Goal: Information Seeking & Learning: Learn about a topic

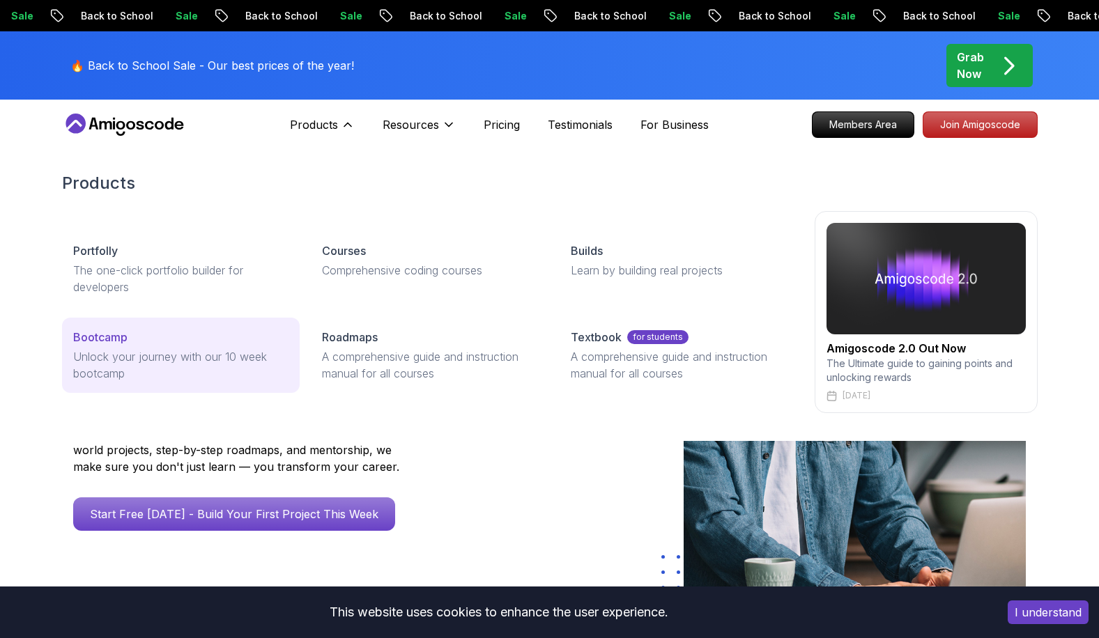
click at [233, 372] on p "Unlock your journey with our 10 week bootcamp" at bounding box center [180, 364] width 215 height 33
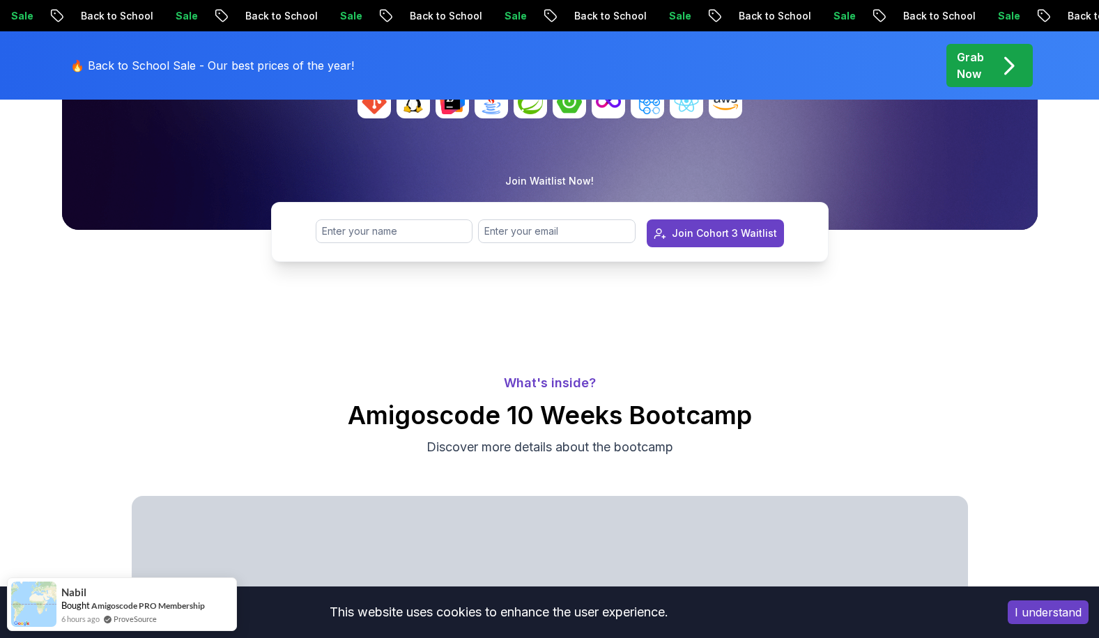
scroll to position [348, 0]
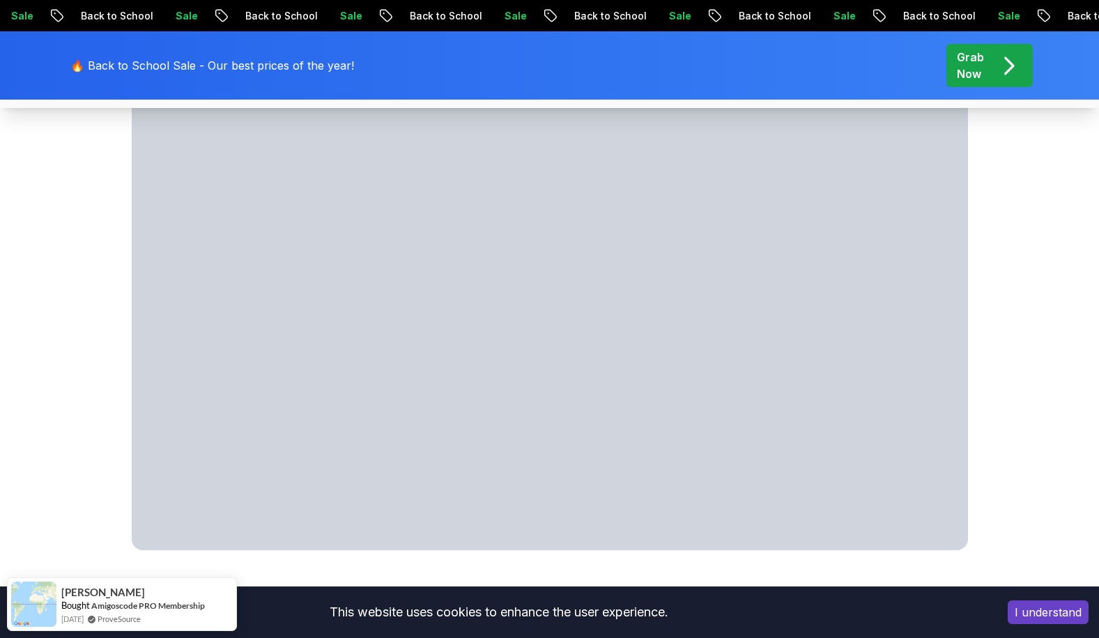
scroll to position [723, 0]
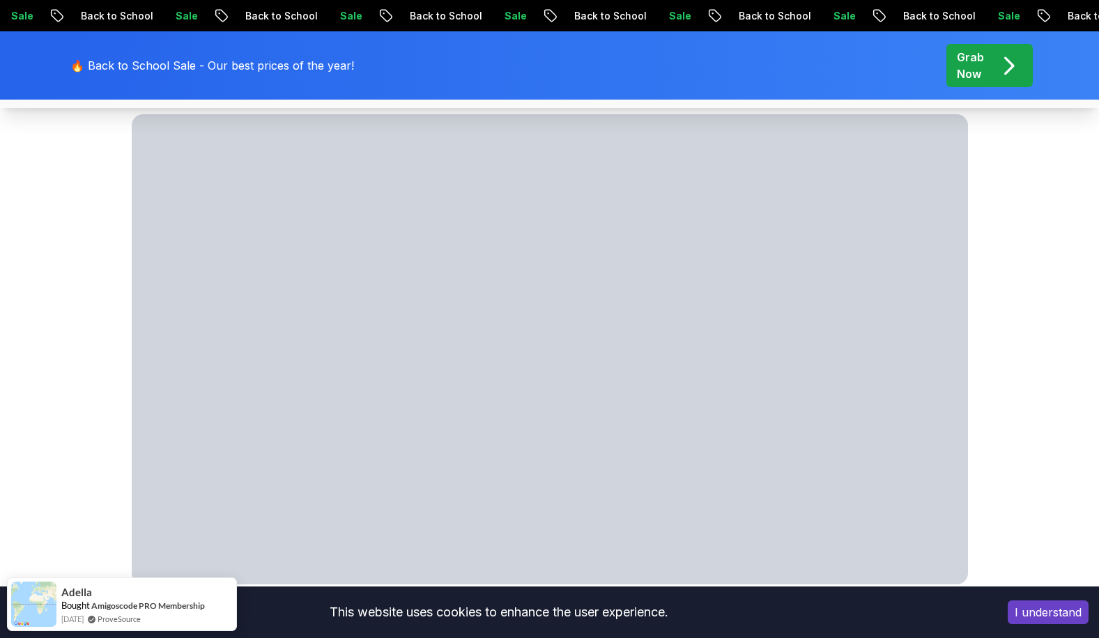
click at [1048, 606] on button "I understand" at bounding box center [1048, 613] width 81 height 24
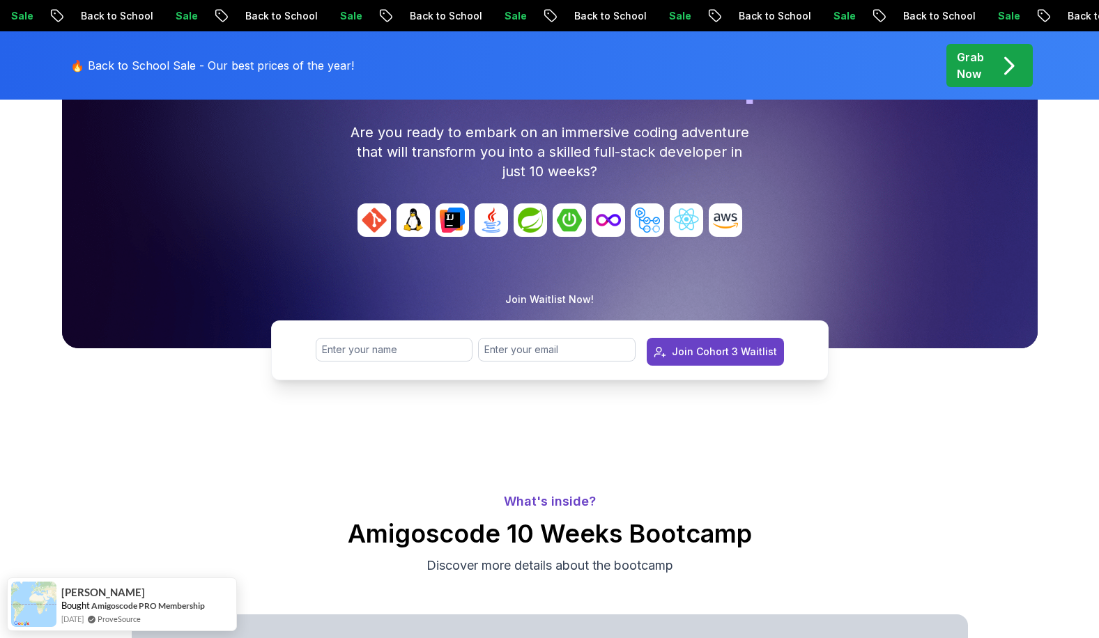
scroll to position [0, 0]
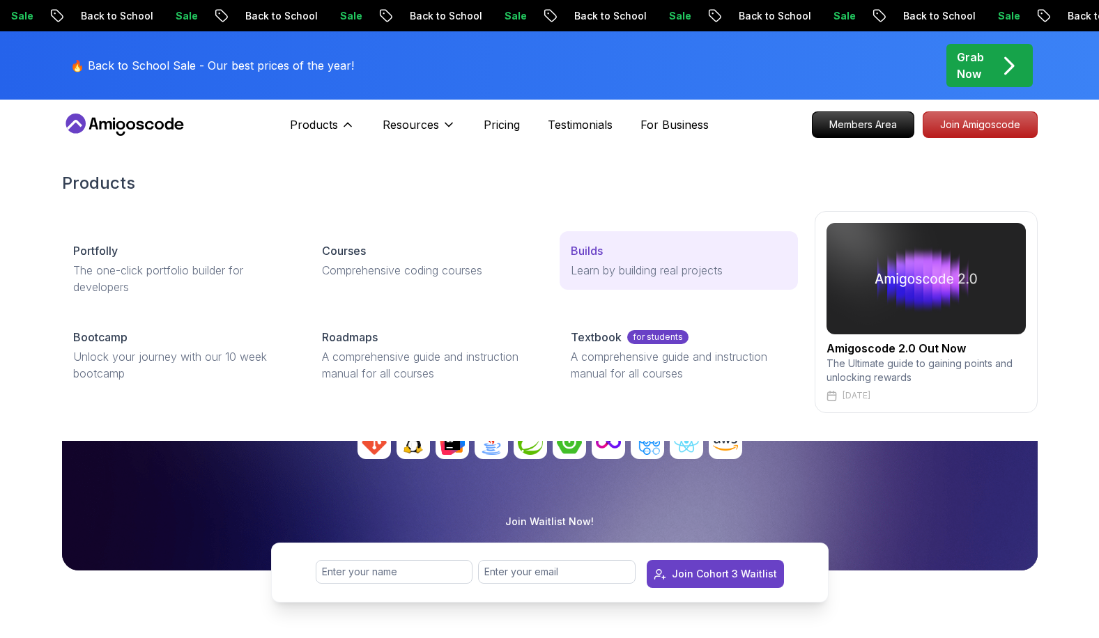
click at [599, 275] on p "Learn by building real projects" at bounding box center [678, 270] width 215 height 17
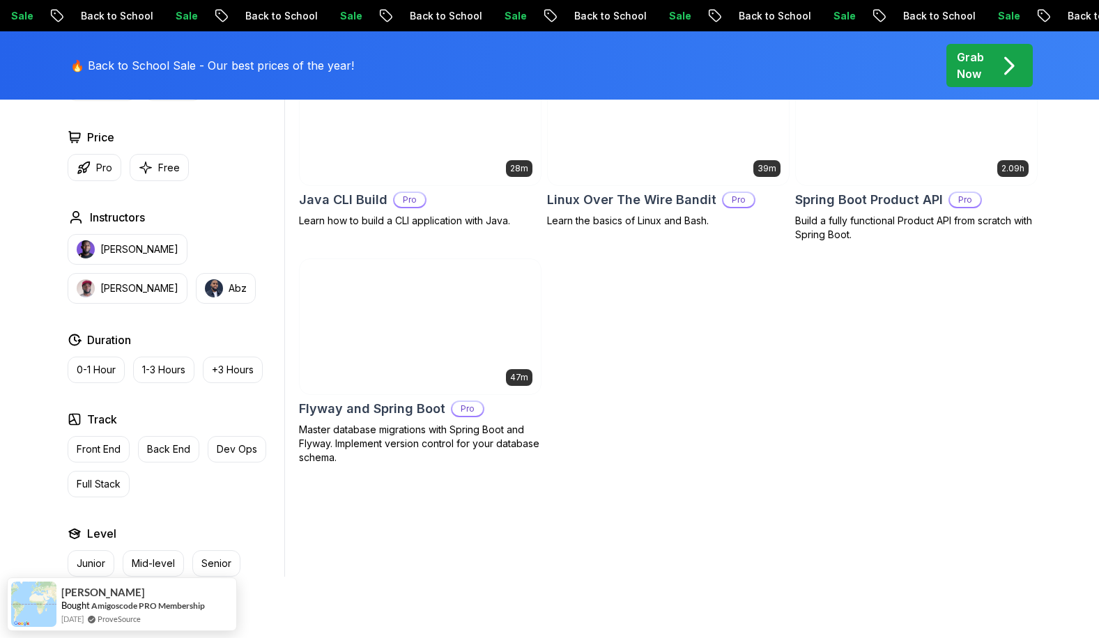
scroll to position [418, 0]
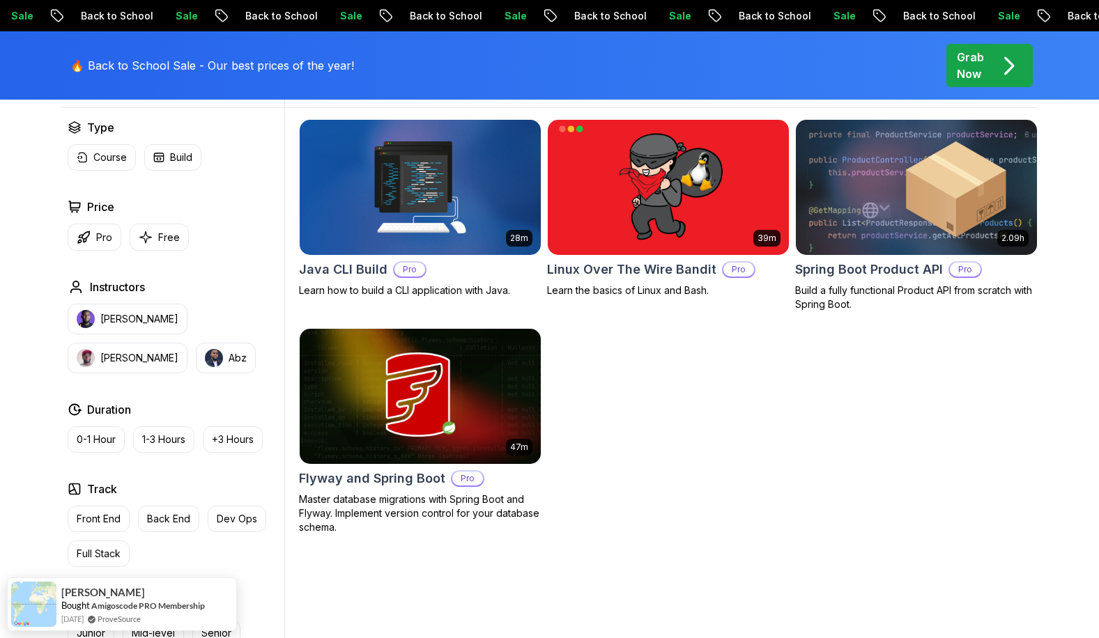
click at [832, 194] on img at bounding box center [916, 186] width 253 height 141
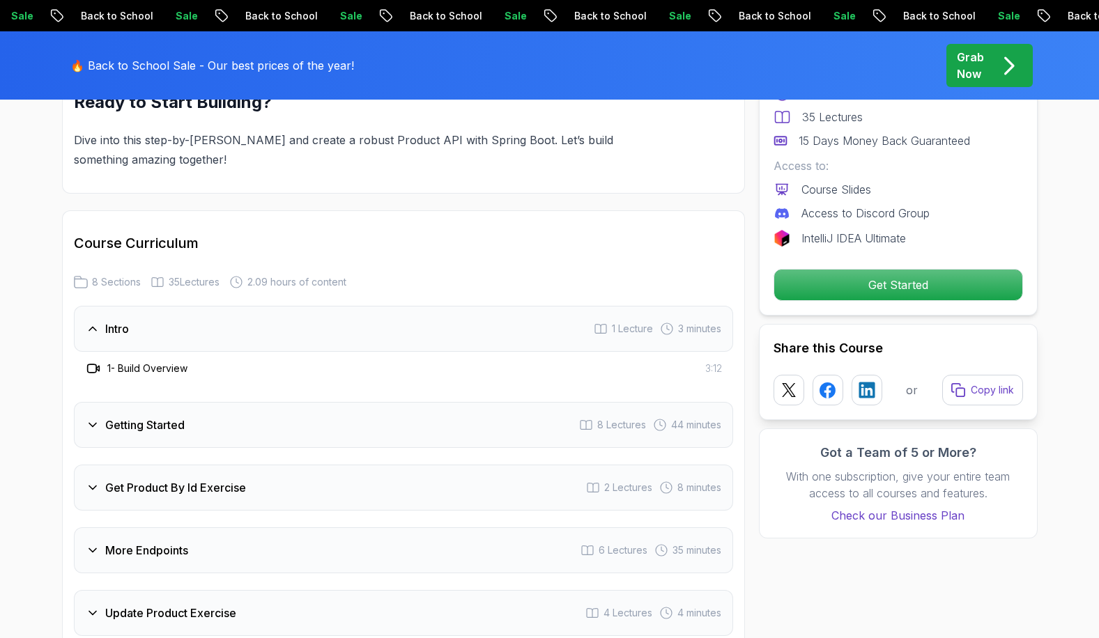
scroll to position [1603, 0]
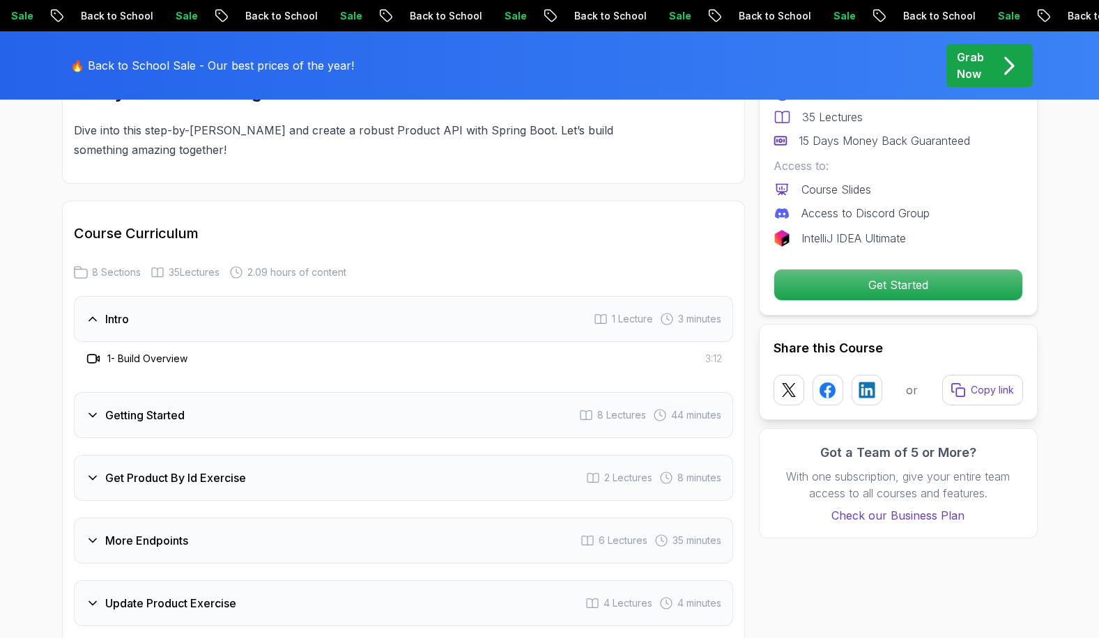
click at [89, 312] on icon at bounding box center [93, 319] width 14 height 14
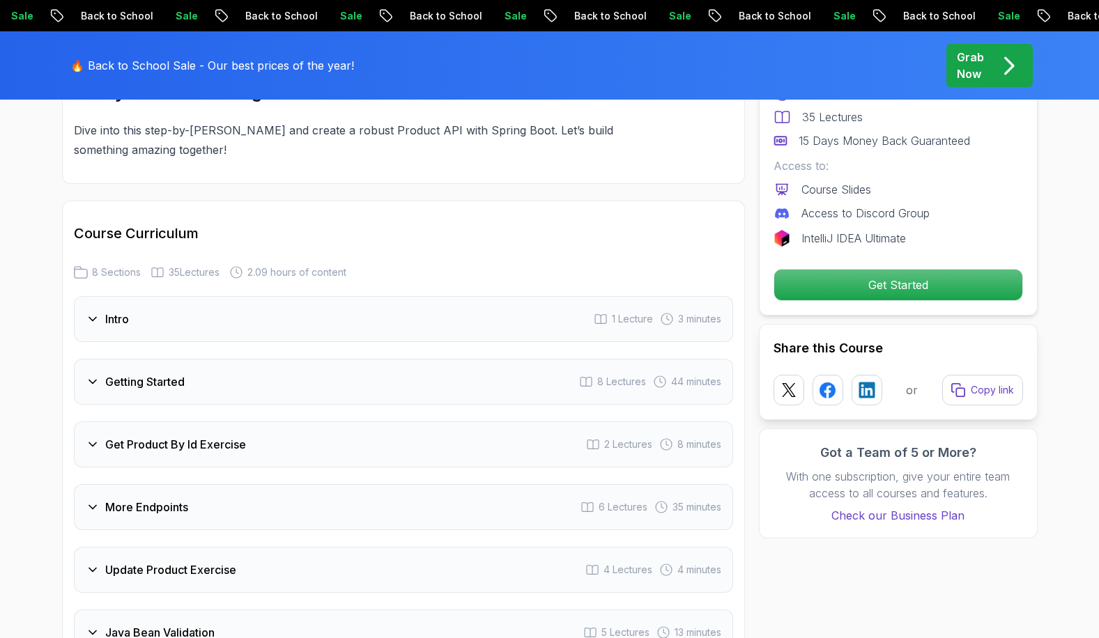
click at [89, 312] on icon at bounding box center [93, 319] width 14 height 14
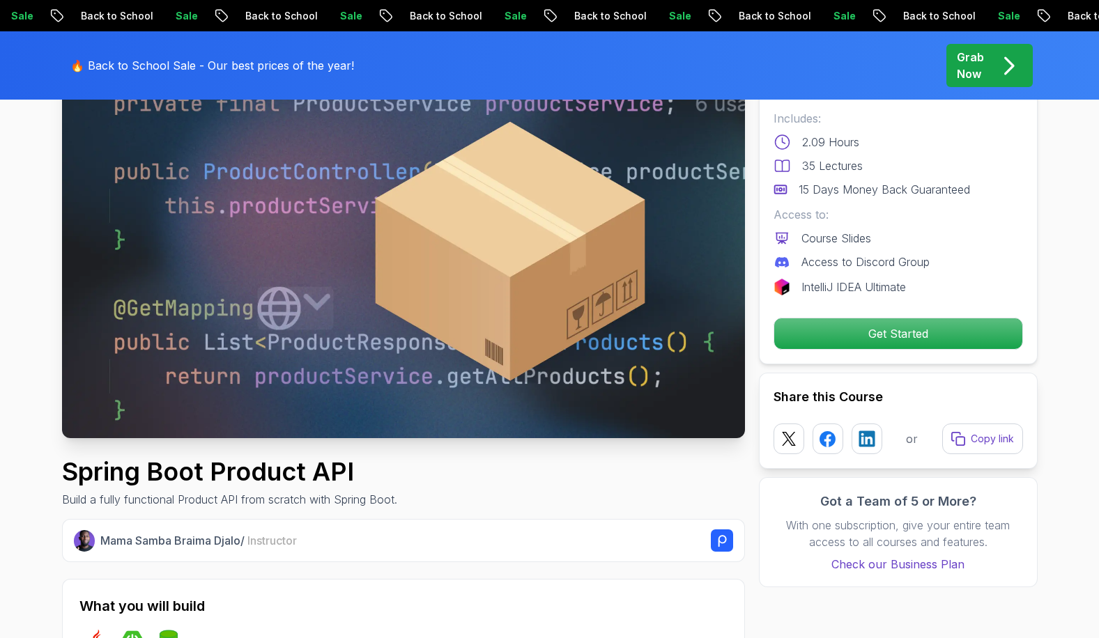
scroll to position [0, 0]
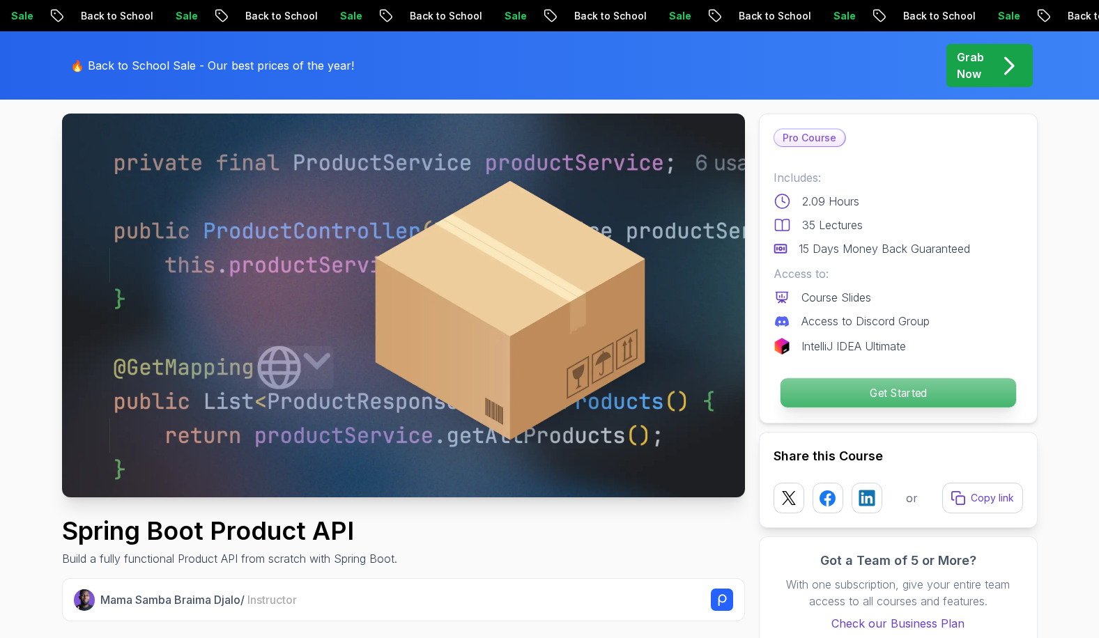
click at [859, 387] on p "Get Started" at bounding box center [898, 392] width 236 height 29
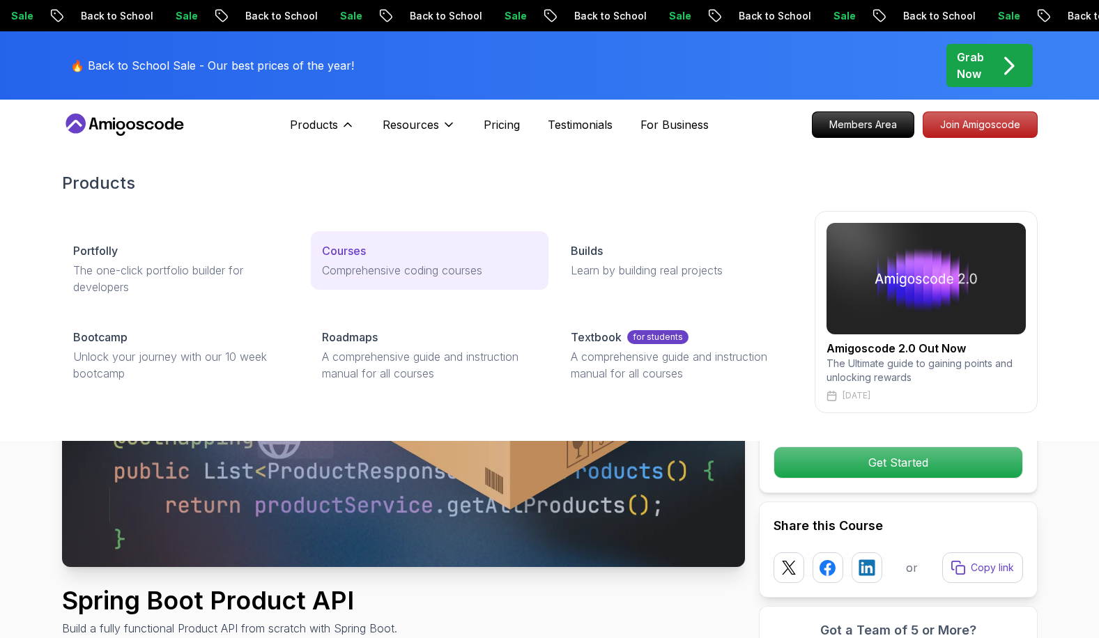
click at [372, 266] on p "Comprehensive coding courses" at bounding box center [429, 270] width 215 height 17
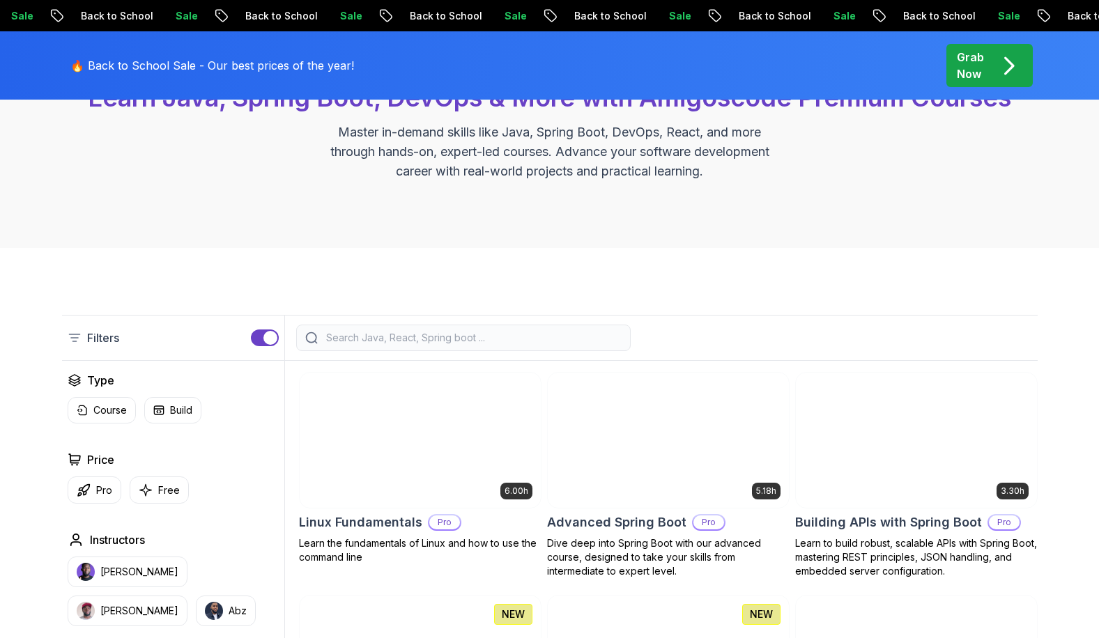
scroll to position [139, 0]
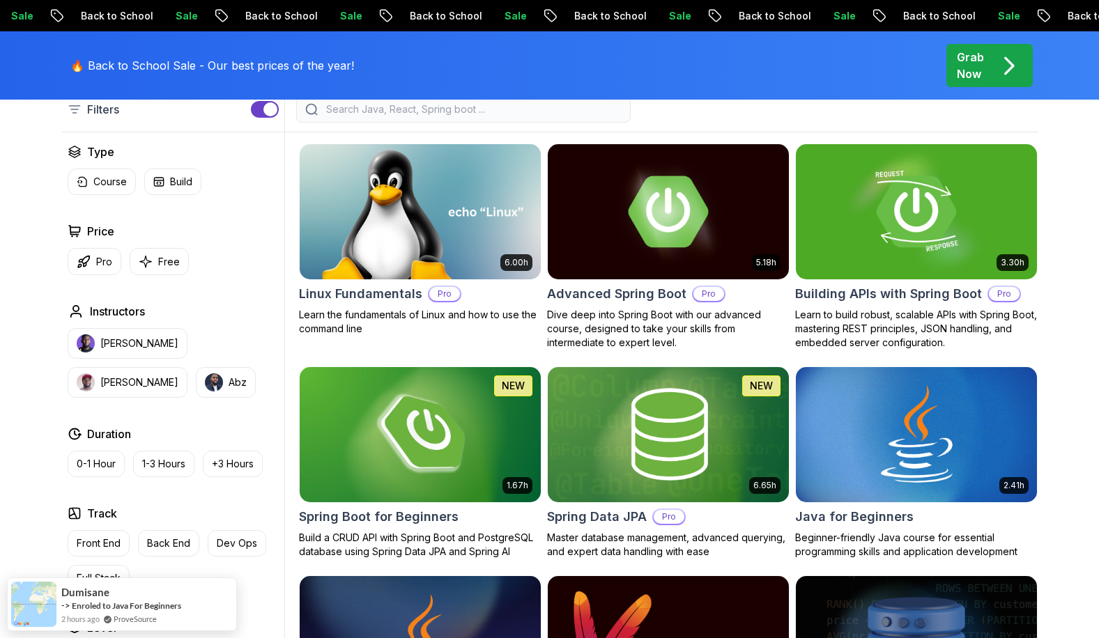
scroll to position [418, 0]
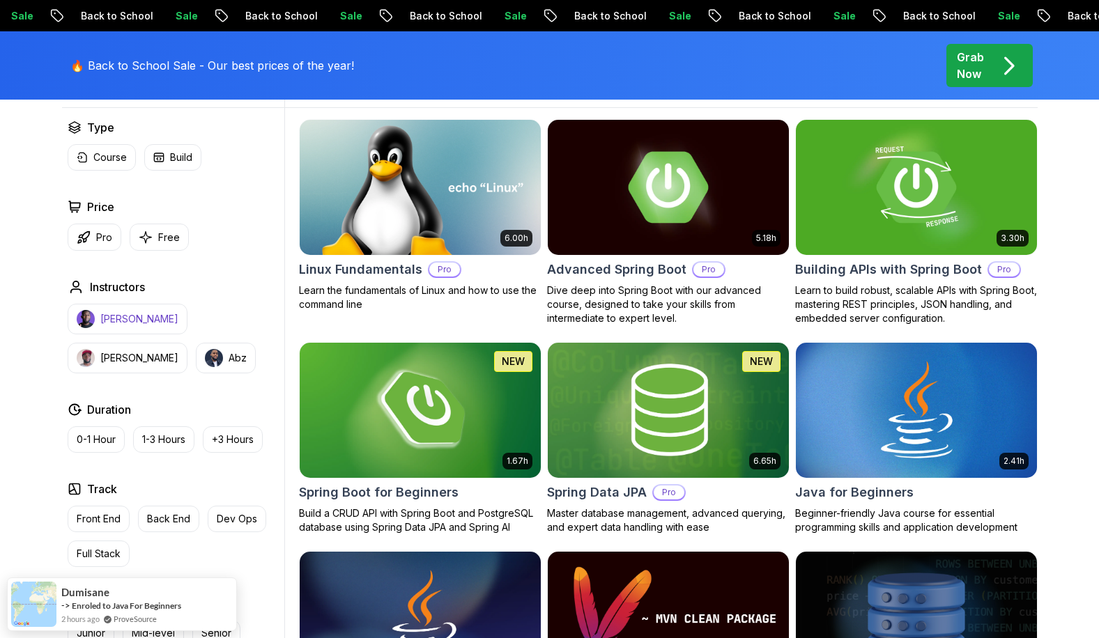
click at [155, 313] on p "Nelson Djalo" at bounding box center [139, 319] width 78 height 14
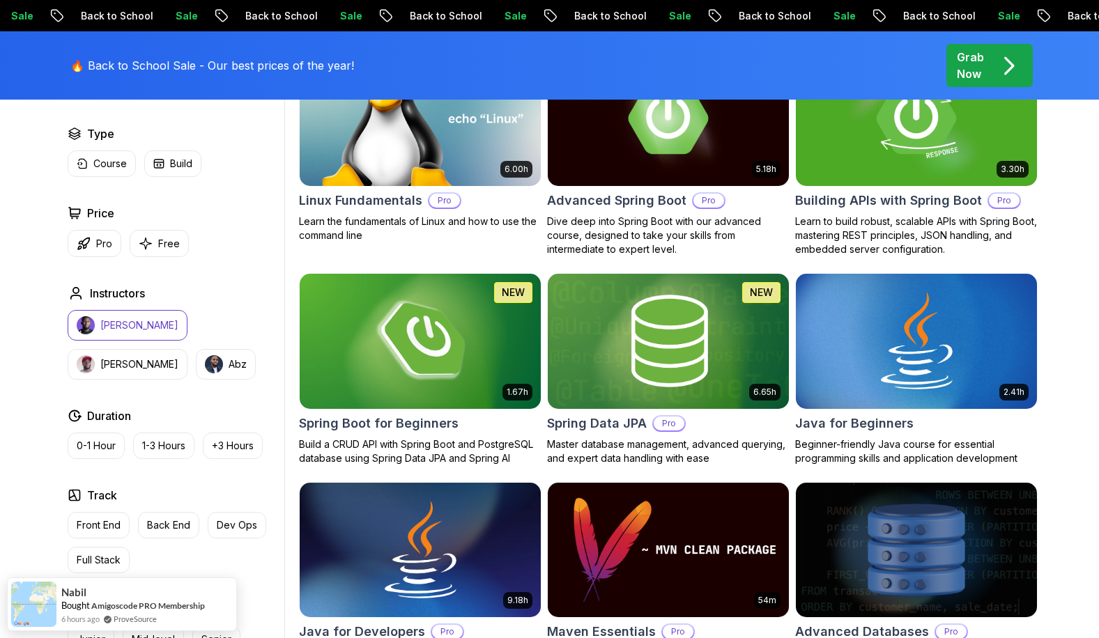
scroll to position [488, 0]
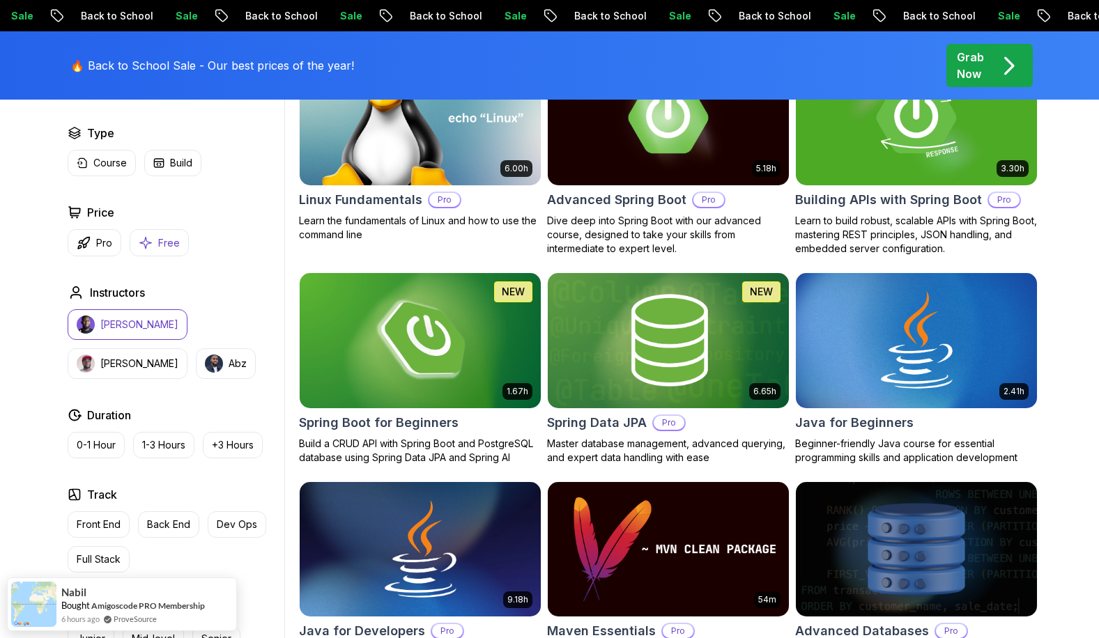
click at [151, 247] on icon "button" at bounding box center [146, 243] width 14 height 15
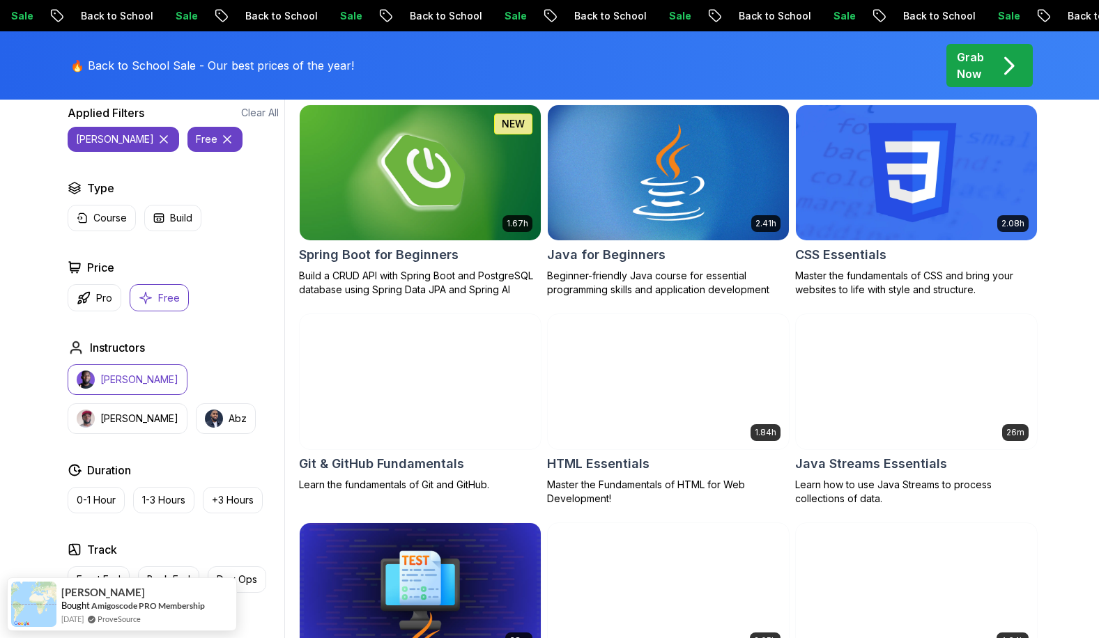
scroll to position [348, 0]
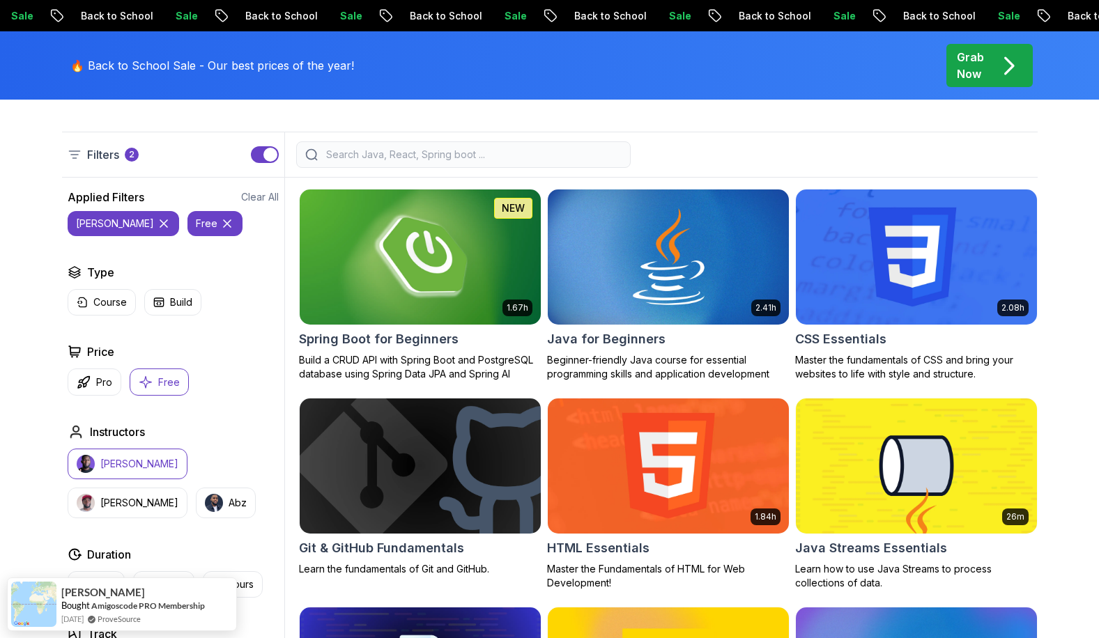
click at [461, 289] on img at bounding box center [419, 256] width 253 height 141
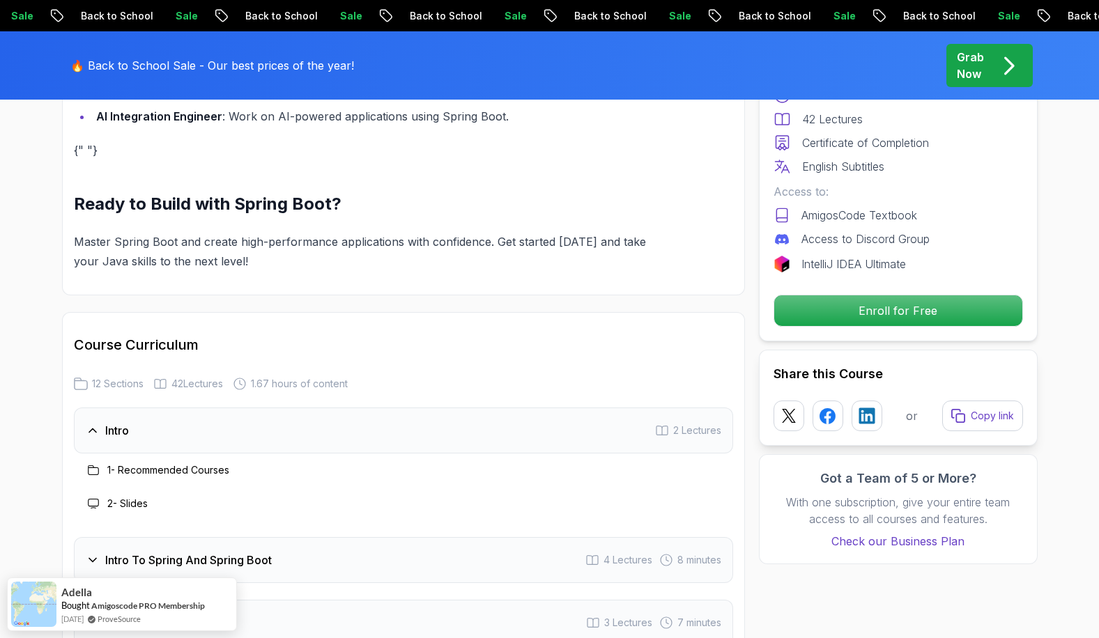
scroll to position [1673, 0]
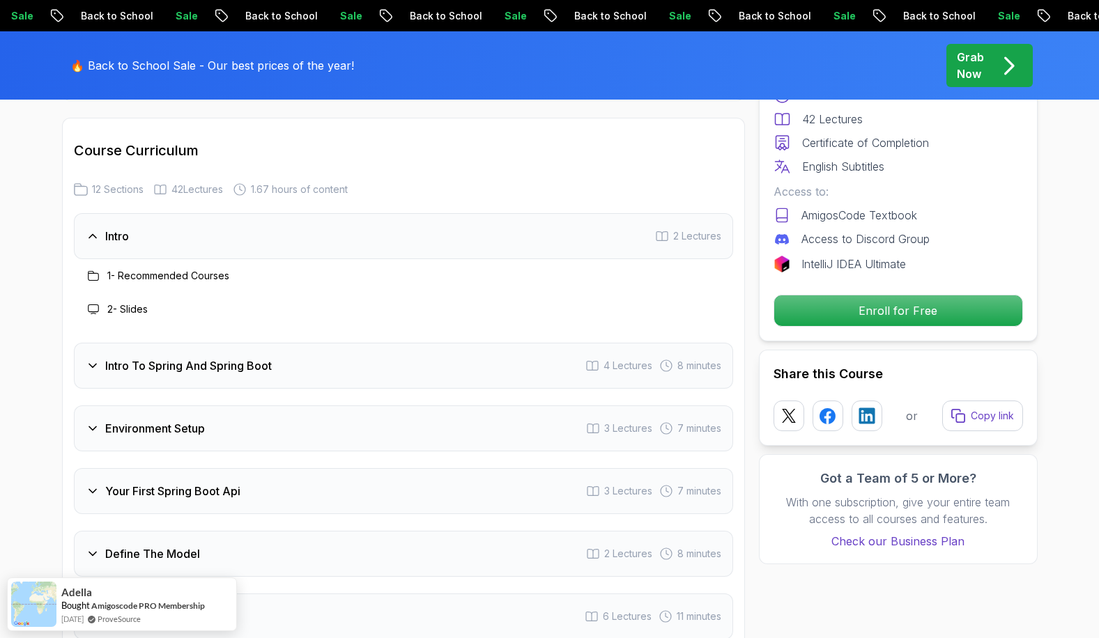
scroll to position [1812, 0]
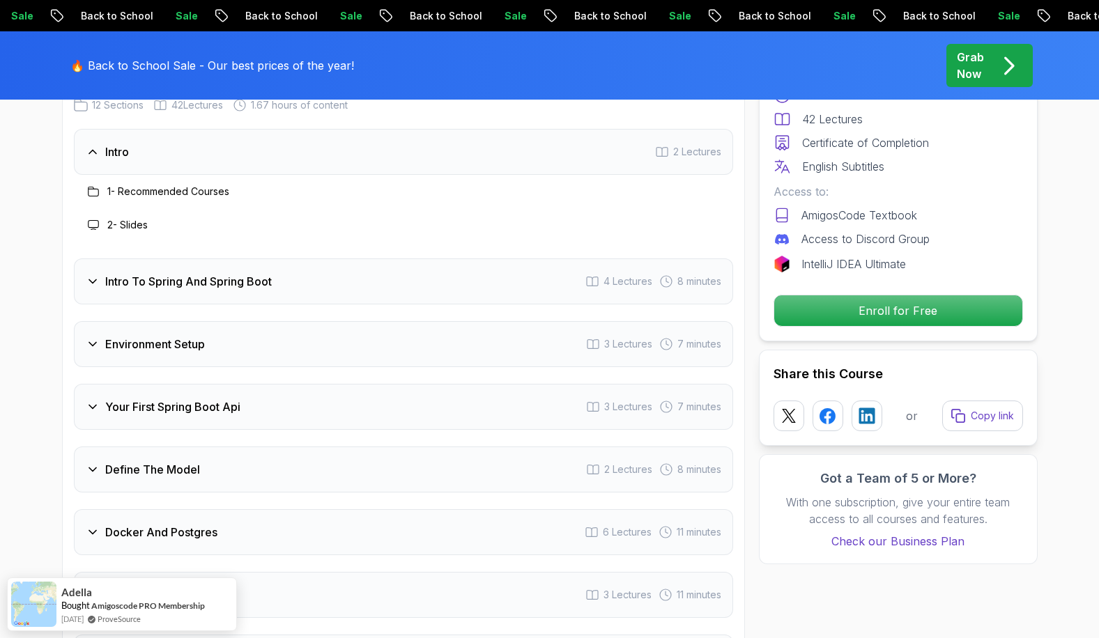
click at [155, 273] on div "Intro To Spring And Spring Boot 4 Lectures 8 minutes" at bounding box center [403, 282] width 659 height 46
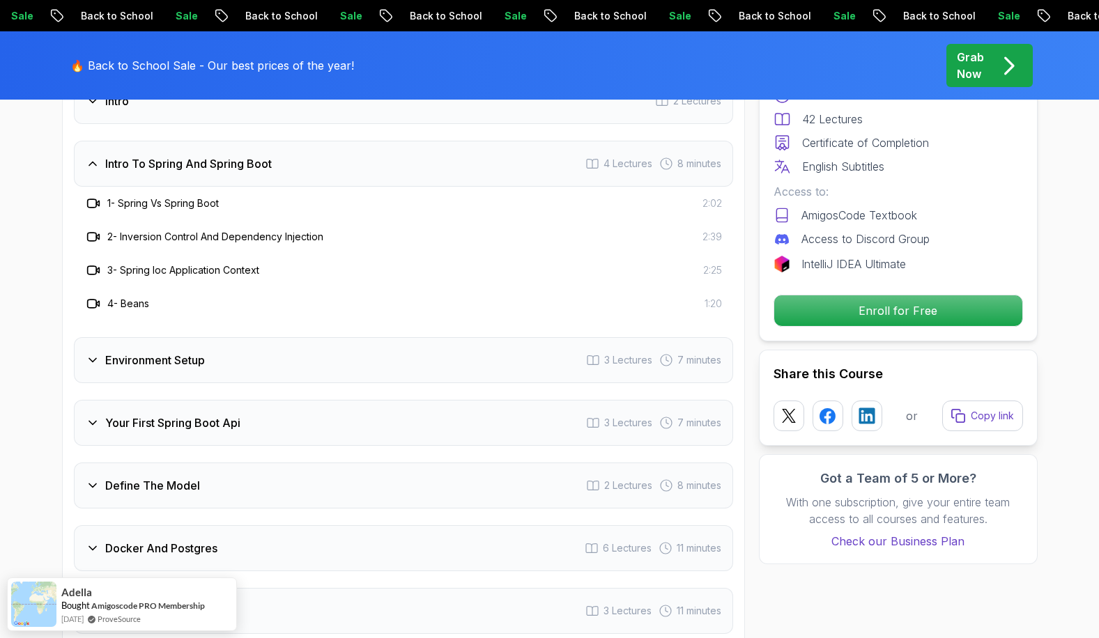
scroll to position [1952, 0]
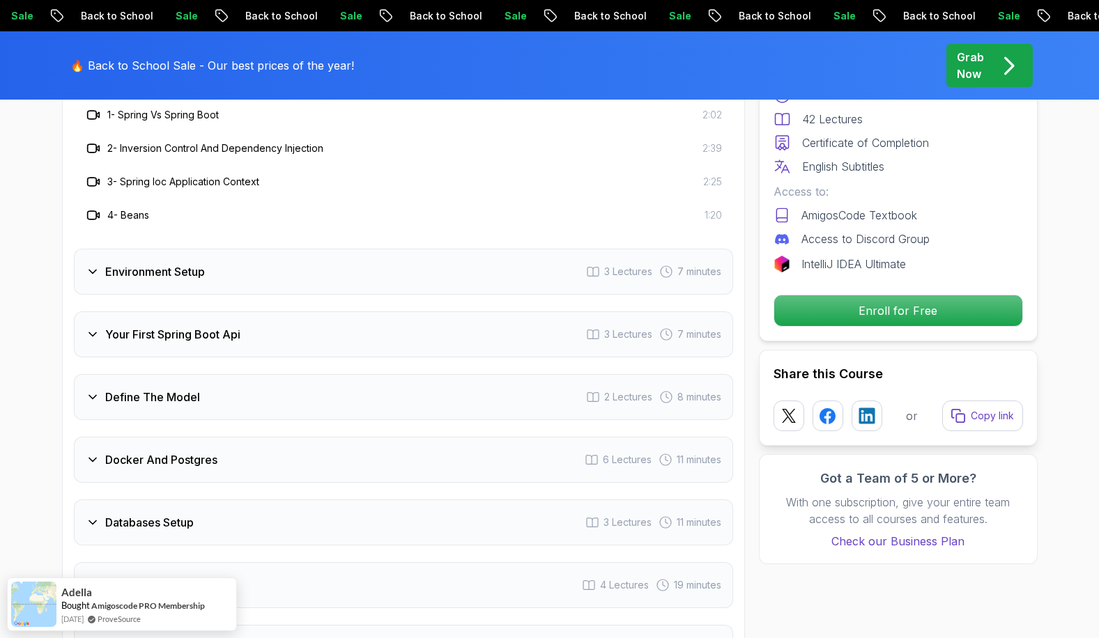
click at [184, 263] on h3 "Environment Setup" at bounding box center [155, 271] width 100 height 17
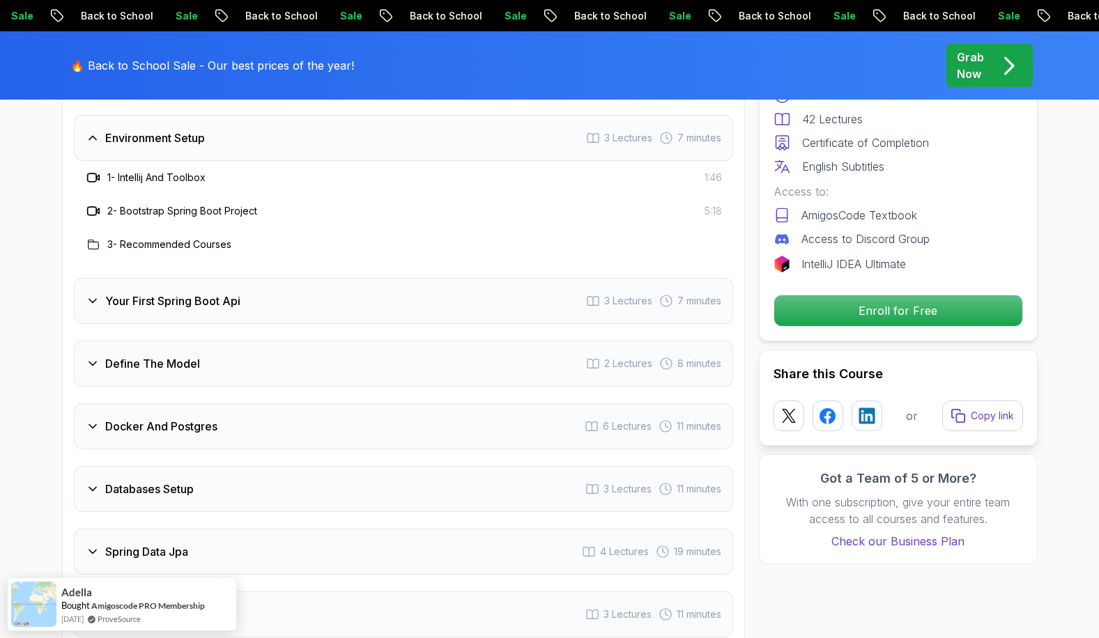
click at [190, 293] on h3 "Your First Spring Boot Api" at bounding box center [172, 301] width 135 height 17
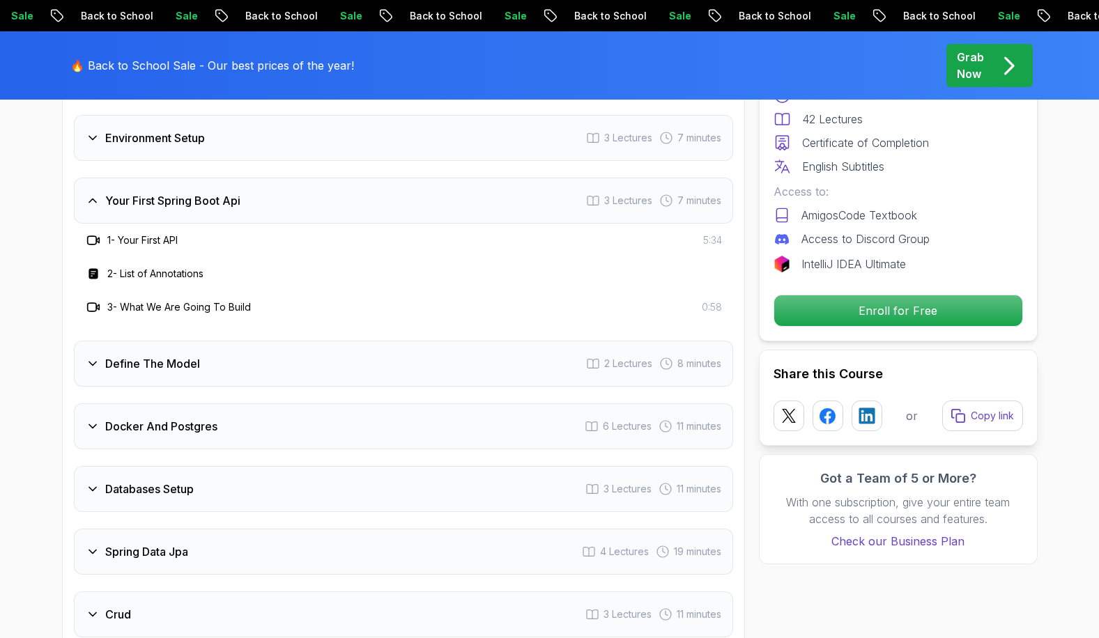
click at [178, 341] on div "Define The Model 2 Lectures 8 minutes" at bounding box center [403, 364] width 659 height 46
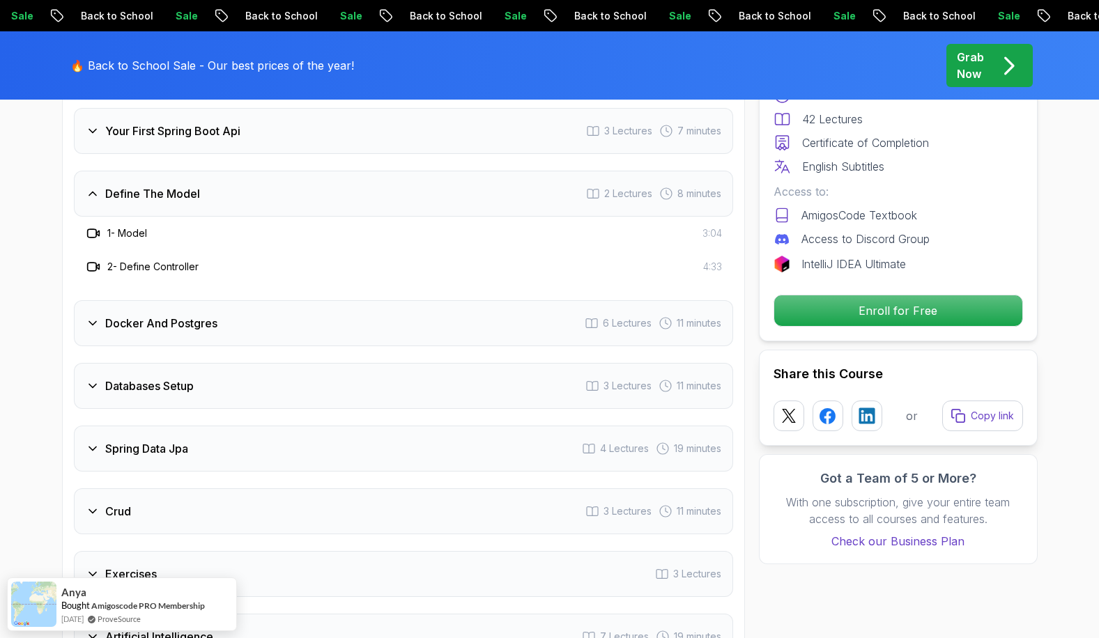
click at [181, 315] on h3 "Docker And Postgres" at bounding box center [161, 323] width 112 height 17
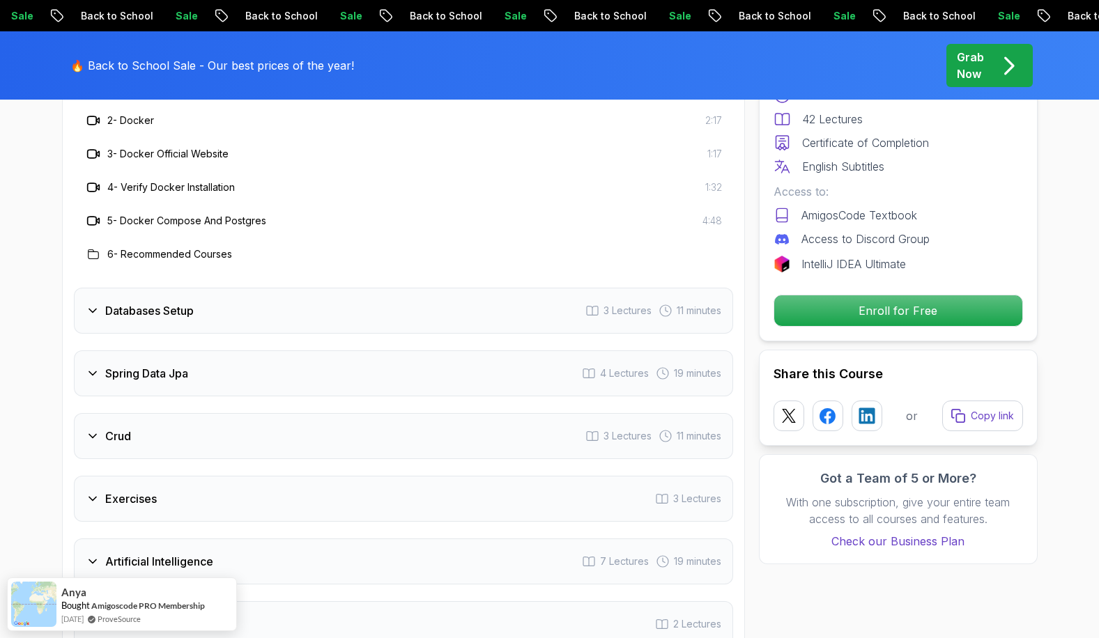
click at [180, 302] on h3 "Databases Setup" at bounding box center [149, 310] width 89 height 17
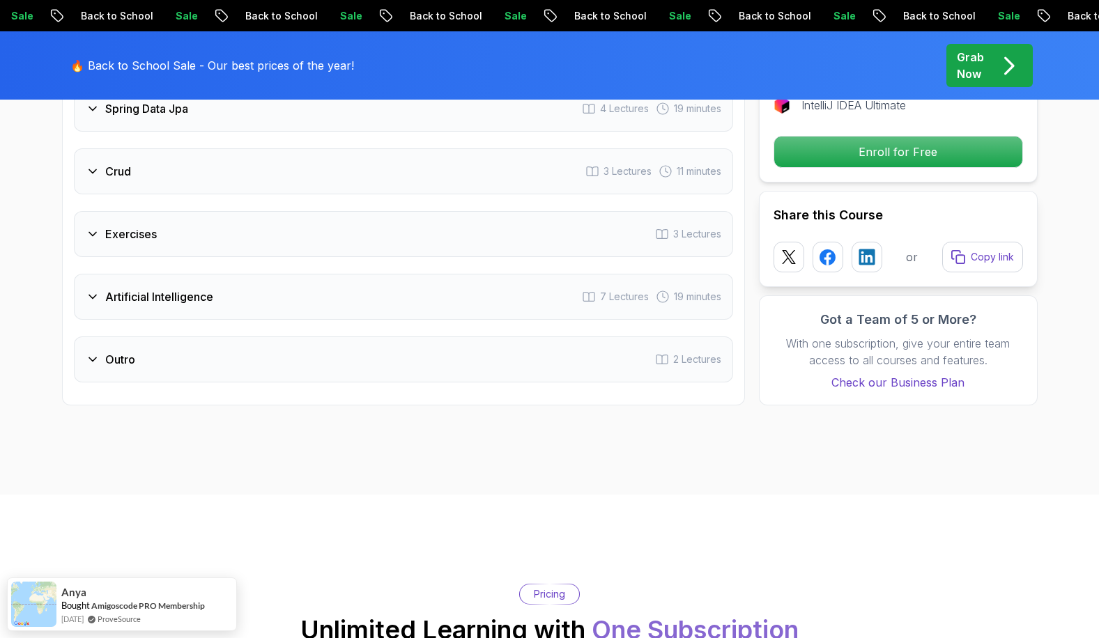
scroll to position [2370, 0]
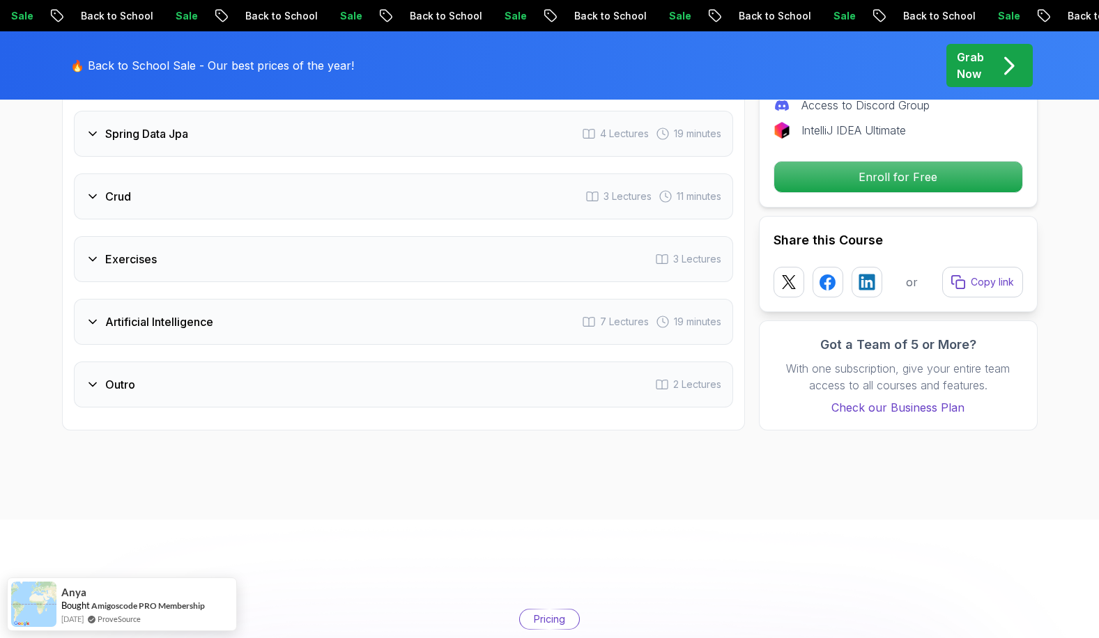
click at [181, 314] on h3 "Artificial Intelligence" at bounding box center [159, 322] width 108 height 17
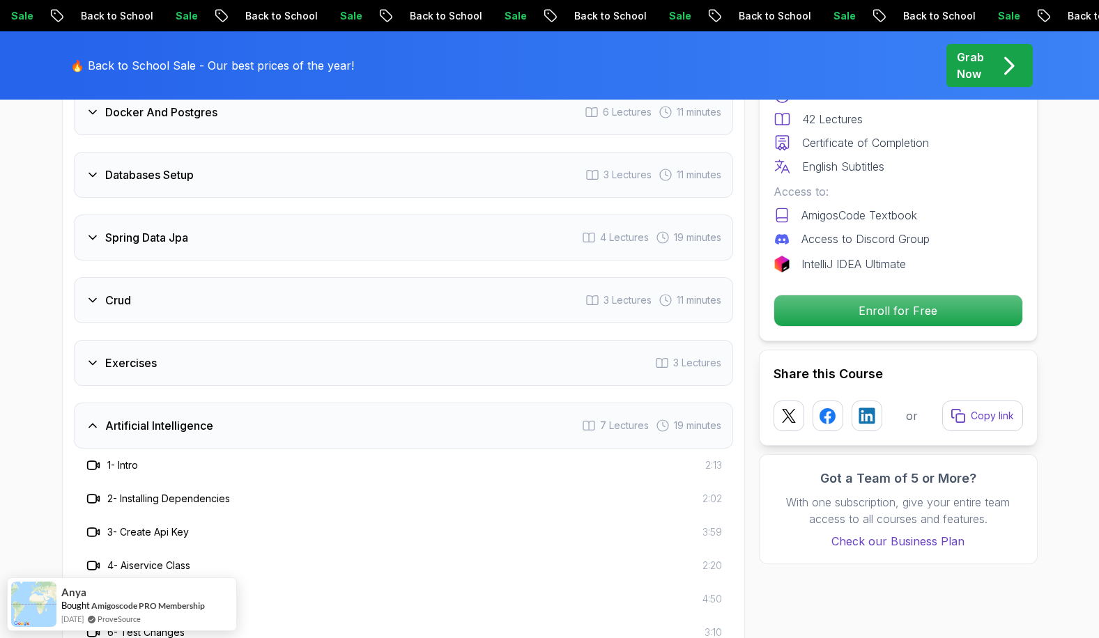
scroll to position [2161, 0]
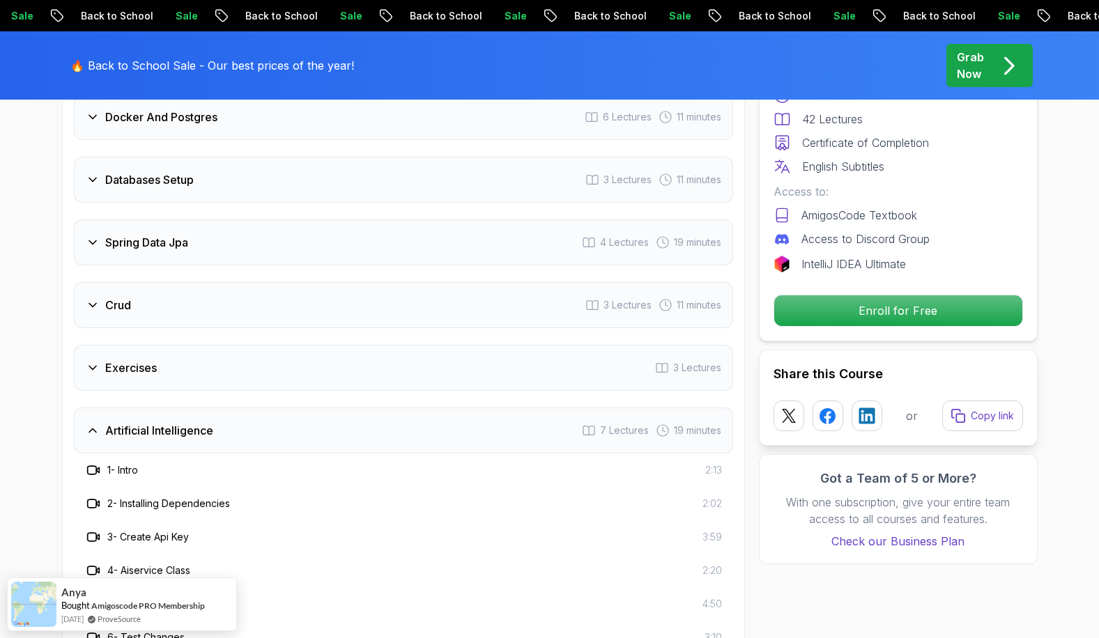
click at [161, 408] on div "Artificial Intelligence 7 Lectures 19 minutes" at bounding box center [403, 431] width 659 height 46
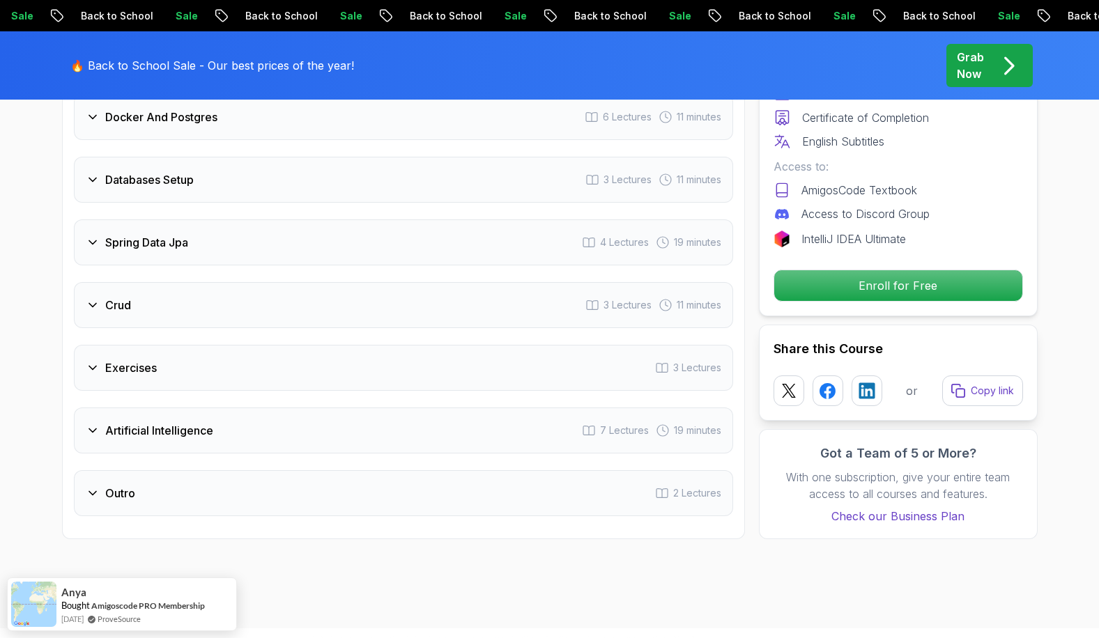
click at [179, 355] on div "Exercises 3 Lectures" at bounding box center [403, 368] width 659 height 46
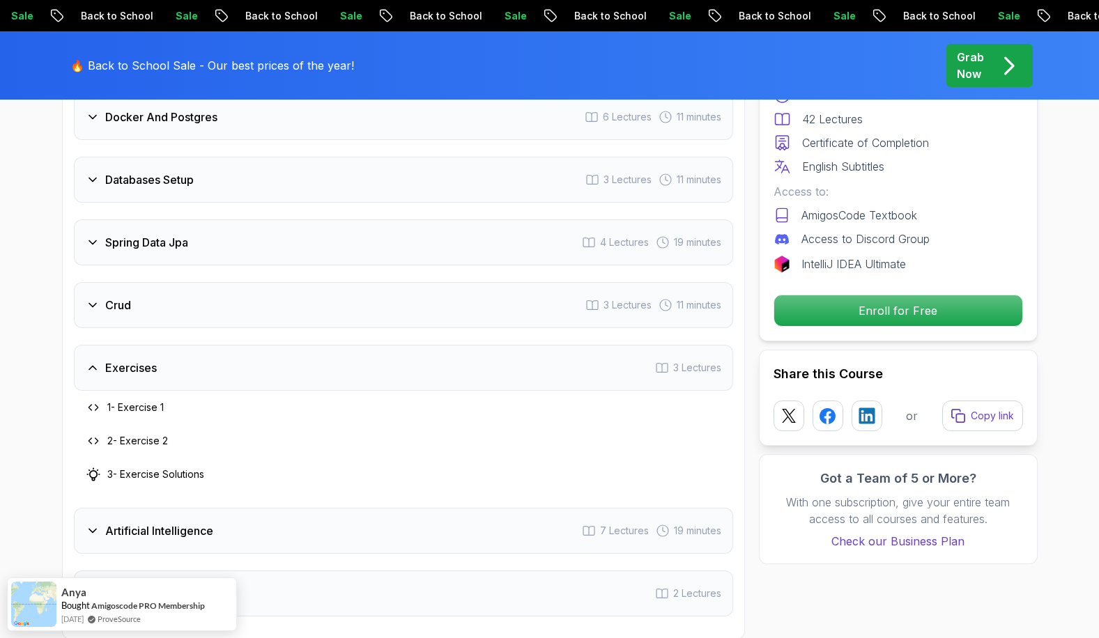
click at [179, 351] on div "Exercises 3 Lectures" at bounding box center [403, 368] width 659 height 46
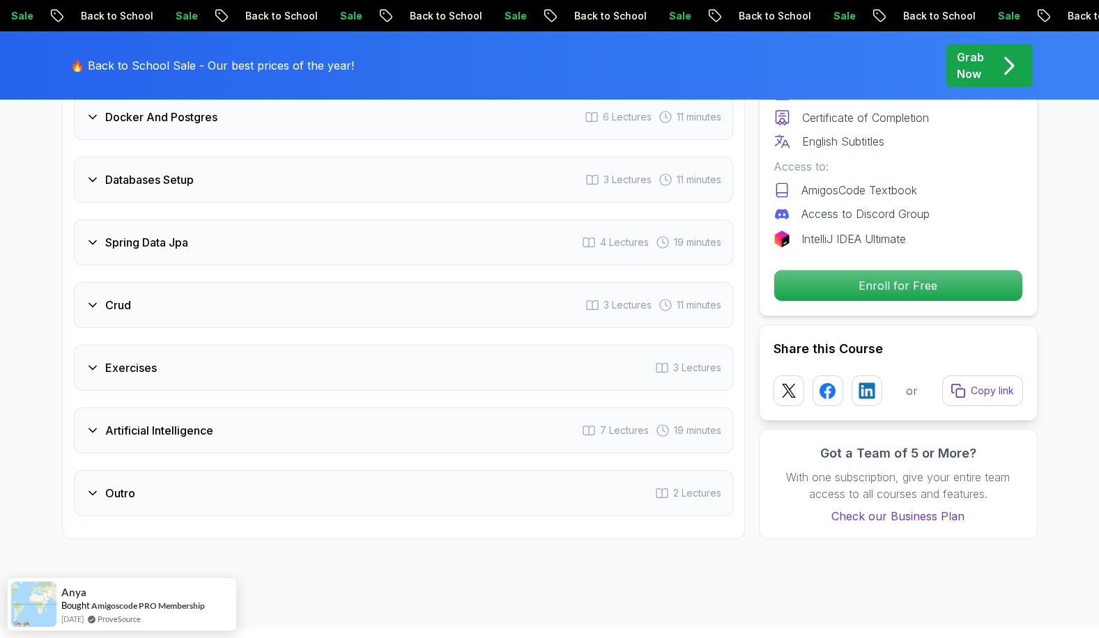
click at [186, 296] on div "Crud 3 Lectures 11 minutes" at bounding box center [403, 305] width 659 height 46
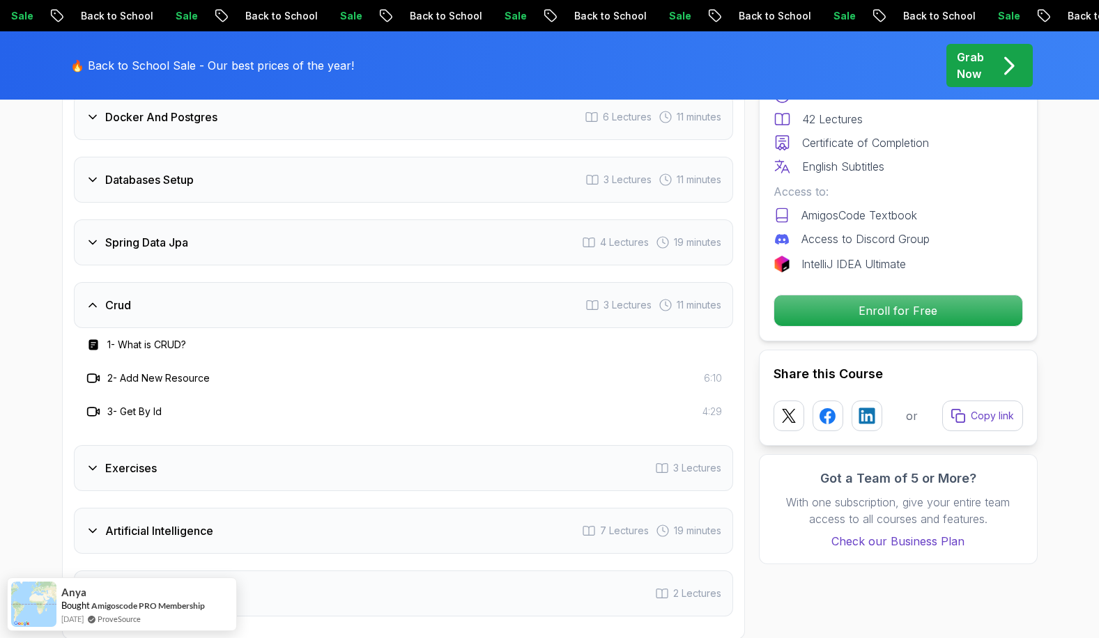
click at [187, 291] on div "Crud 3 Lectures 11 minutes" at bounding box center [403, 305] width 659 height 46
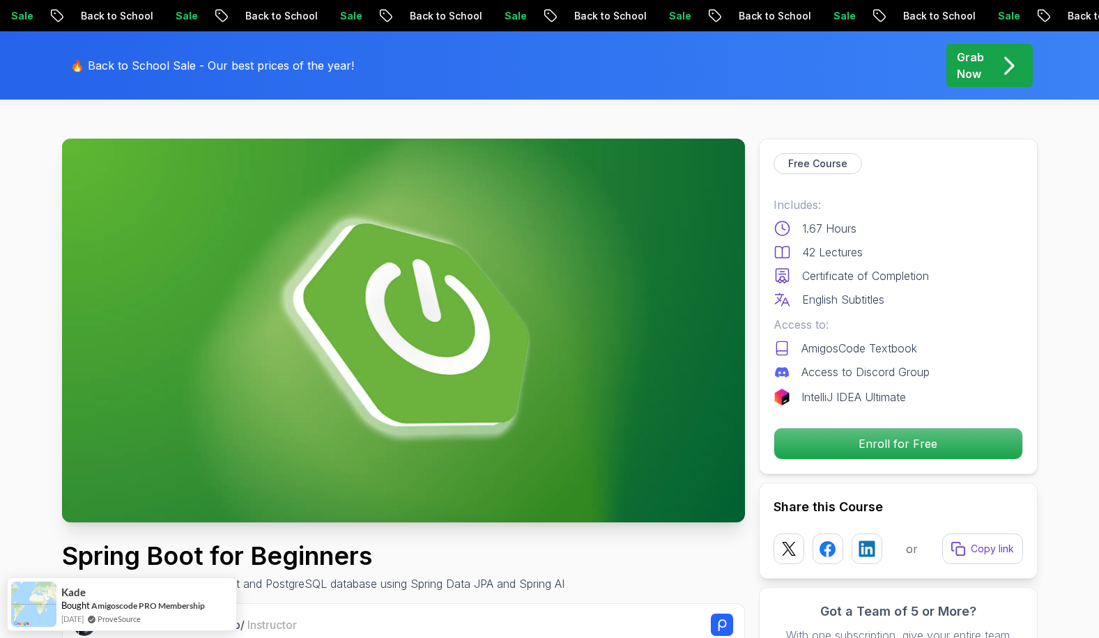
scroll to position [70, 0]
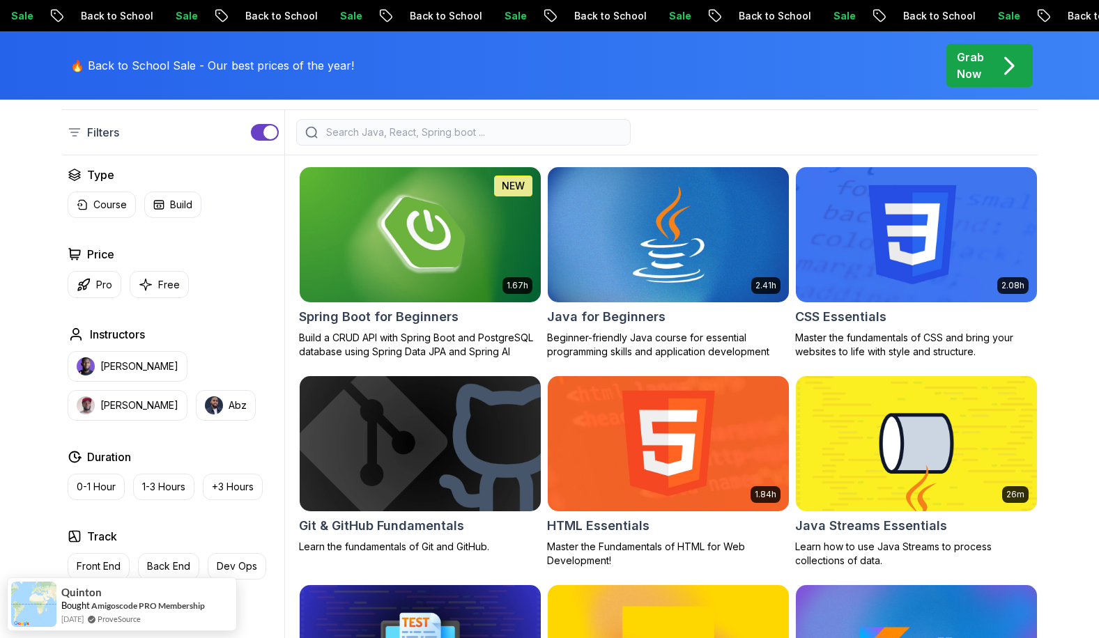
scroll to position [348, 0]
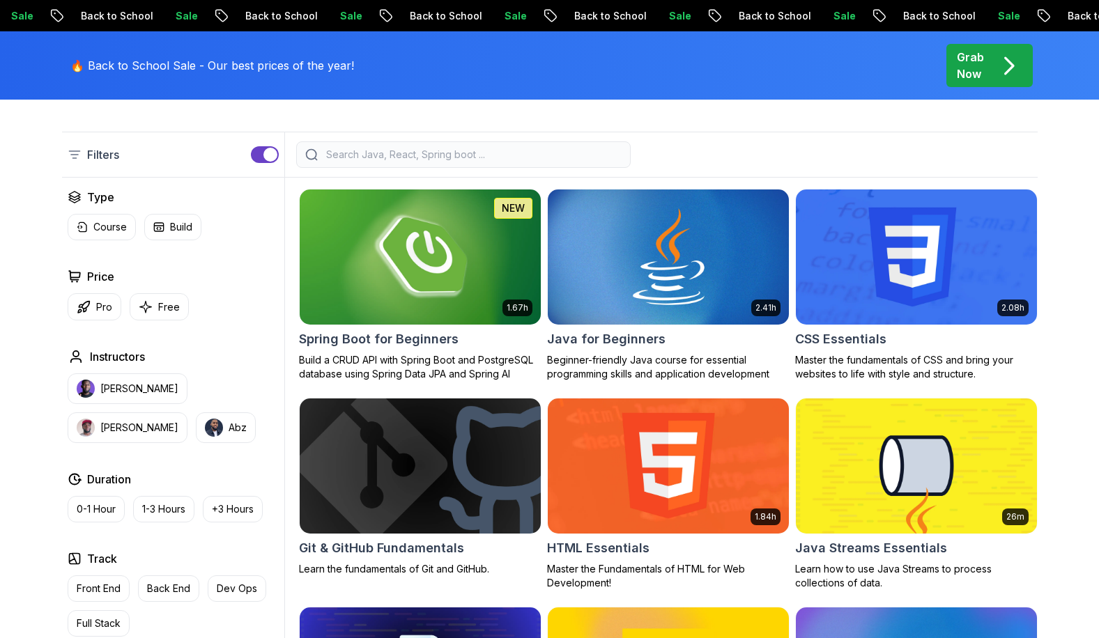
click at [467, 226] on img at bounding box center [419, 256] width 253 height 141
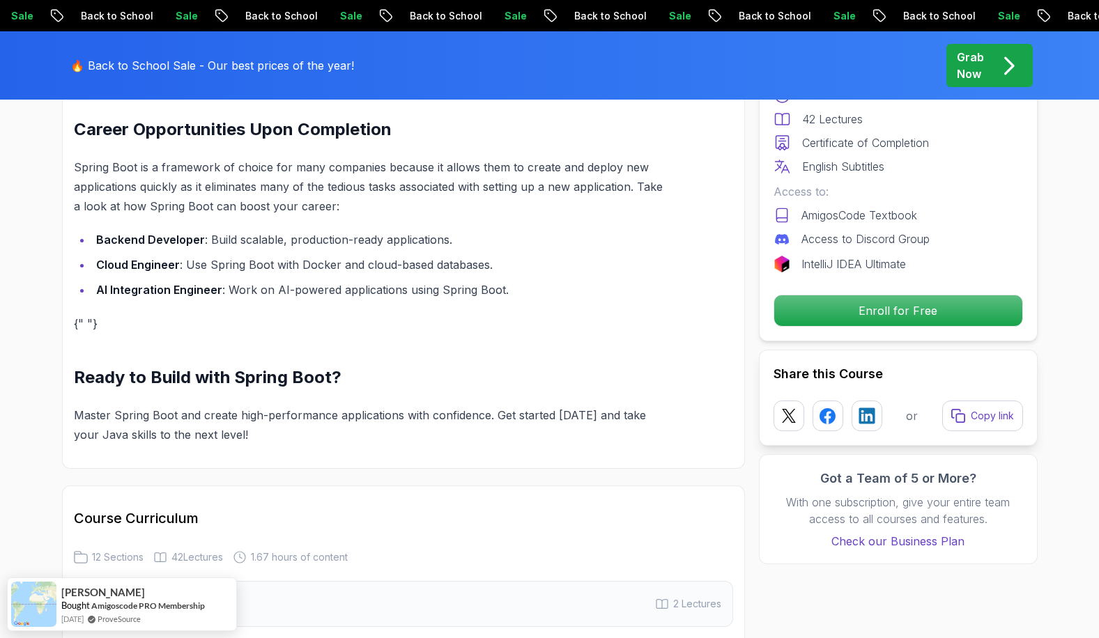
scroll to position [1394, 0]
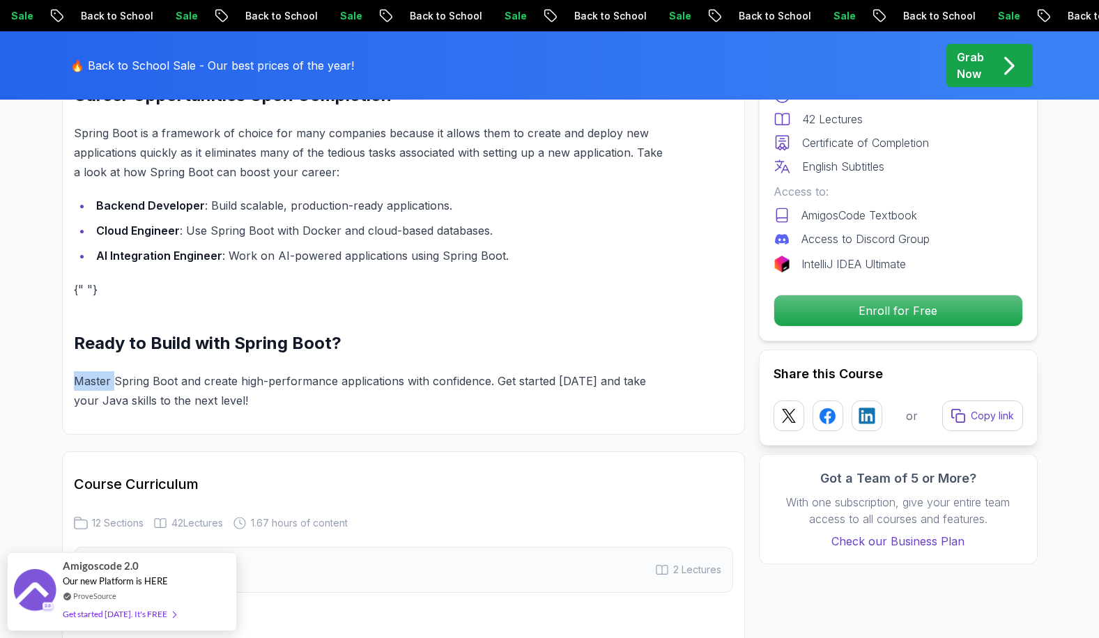
drag, startPoint x: 73, startPoint y: 362, endPoint x: 114, endPoint y: 362, distance: 40.4
click at [114, 371] on p "Master Spring Boot and create high-performance applications with confidence. Ge…" at bounding box center [370, 390] width 593 height 39
drag, startPoint x: 114, startPoint y: 362, endPoint x: 270, endPoint y: 385, distance: 158.5
click at [270, 385] on p "Master Spring Boot and create high-performance applications with confidence. Ge…" at bounding box center [370, 390] width 593 height 39
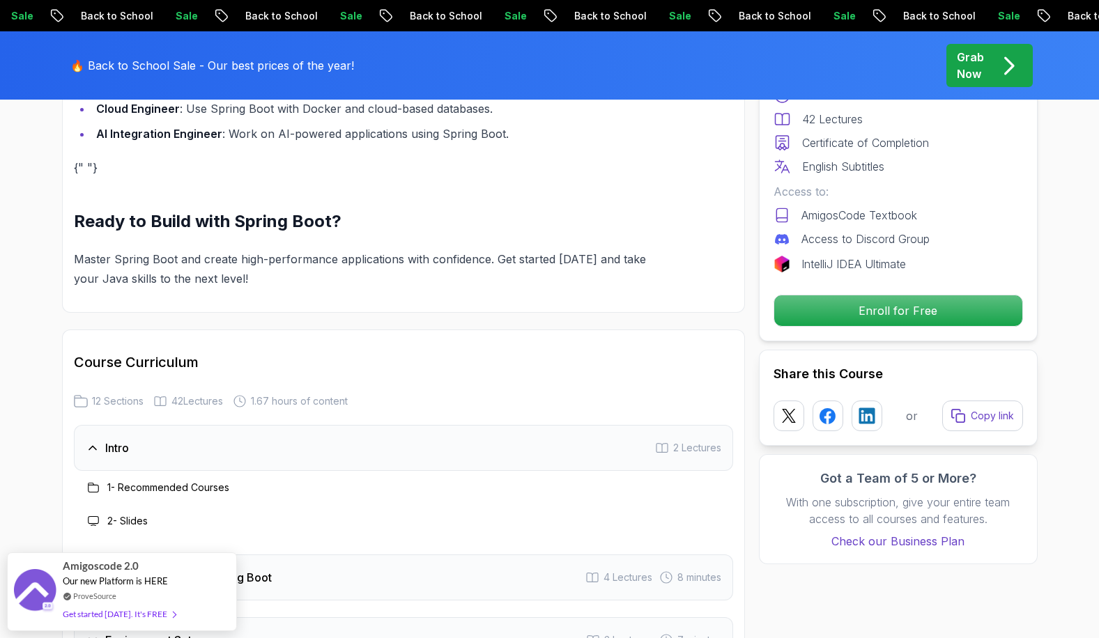
scroll to position [1533, 0]
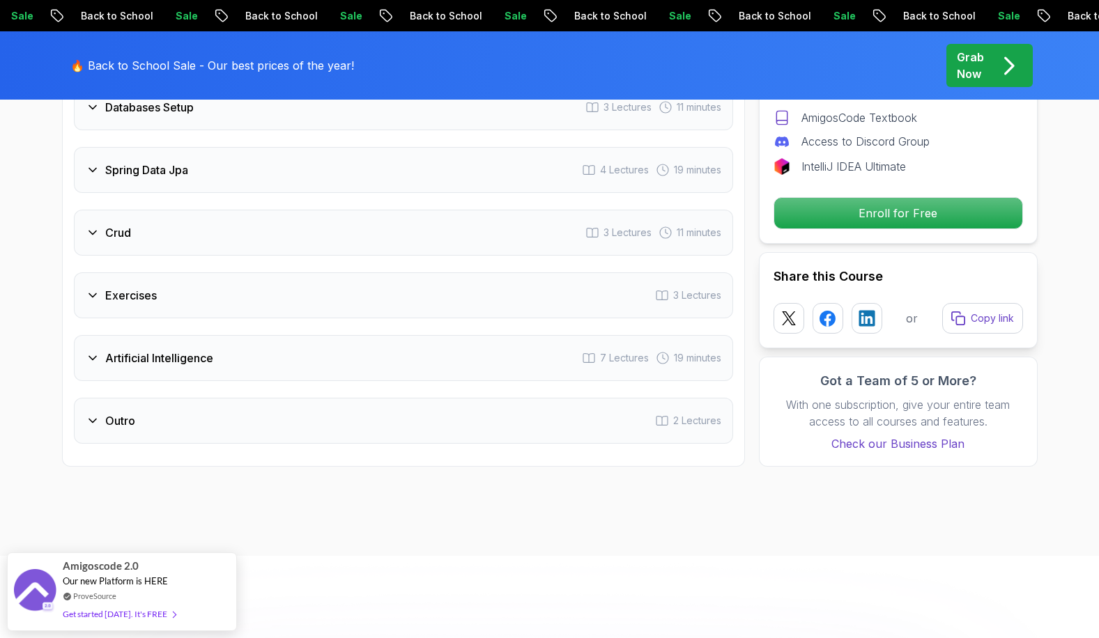
click at [107, 398] on div "Outro 2 Lectures" at bounding box center [403, 421] width 659 height 46
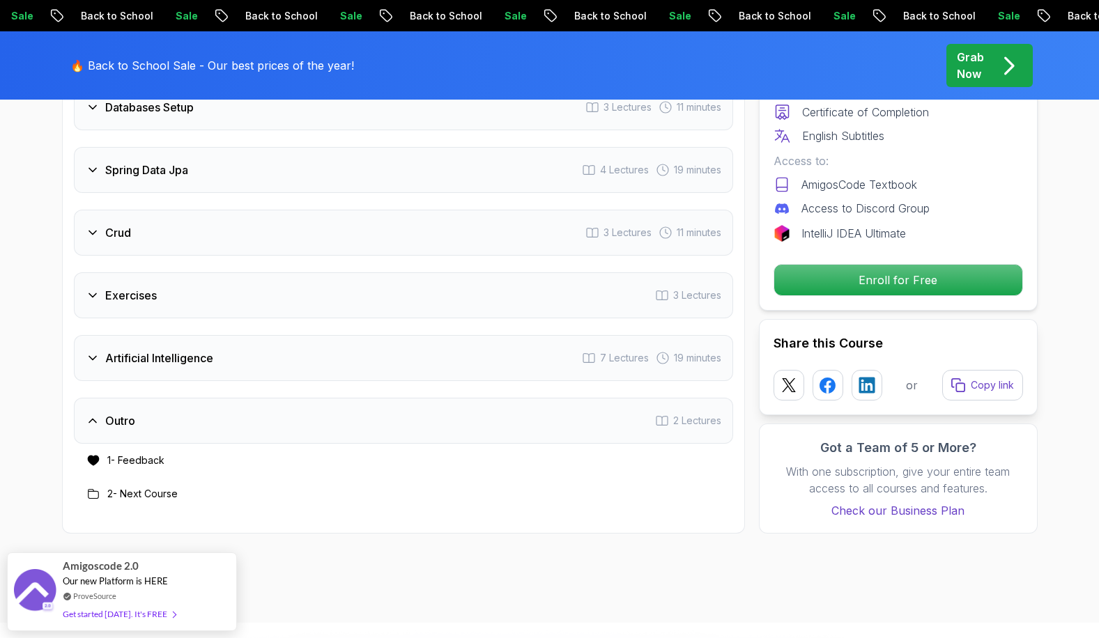
drag, startPoint x: 89, startPoint y: 440, endPoint x: 125, endPoint y: 436, distance: 35.7
click at [93, 456] on icon at bounding box center [93, 461] width 12 height 10
click at [126, 454] on h3 "1 - Feedback" at bounding box center [135, 461] width 57 height 14
click at [557, 398] on div "Outro 2 Lectures" at bounding box center [403, 421] width 659 height 46
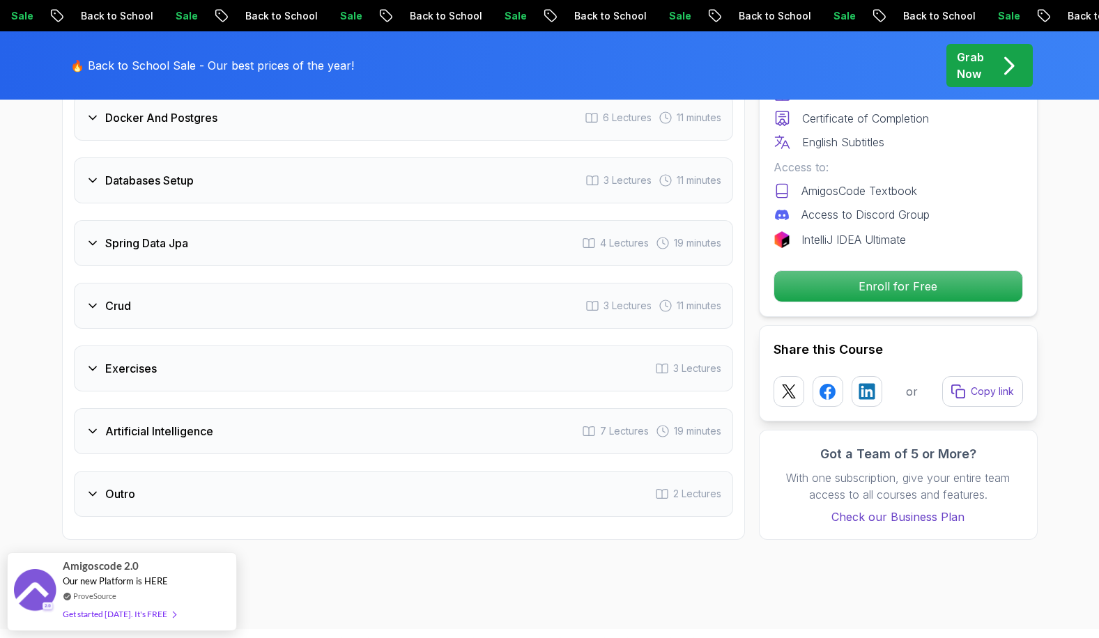
scroll to position [2024, 0]
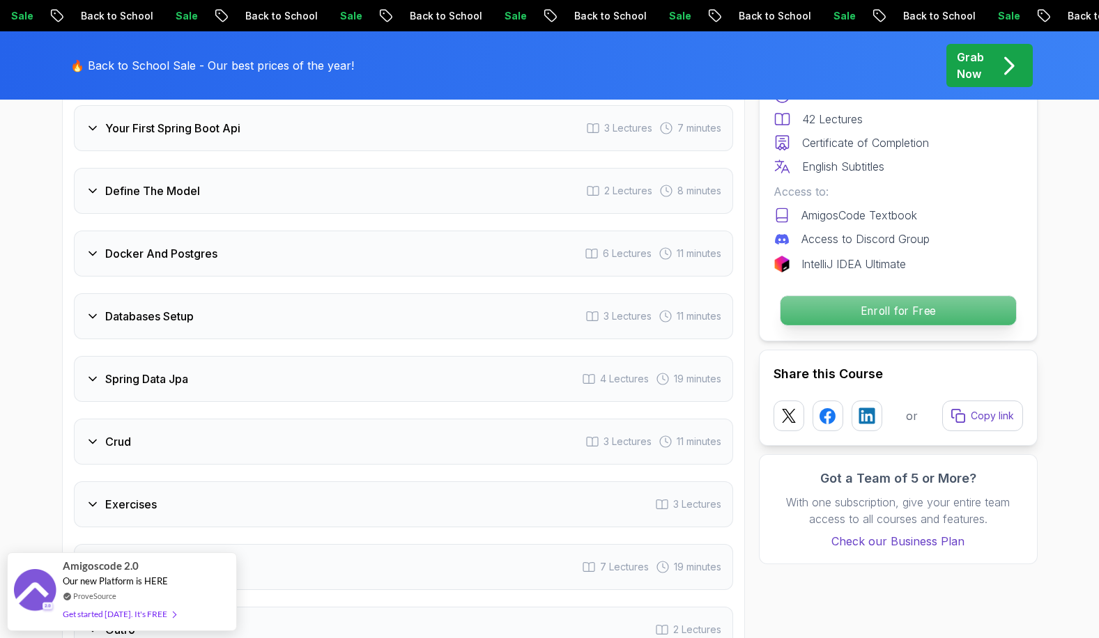
click at [830, 312] on p "Enroll for Free" at bounding box center [898, 310] width 236 height 29
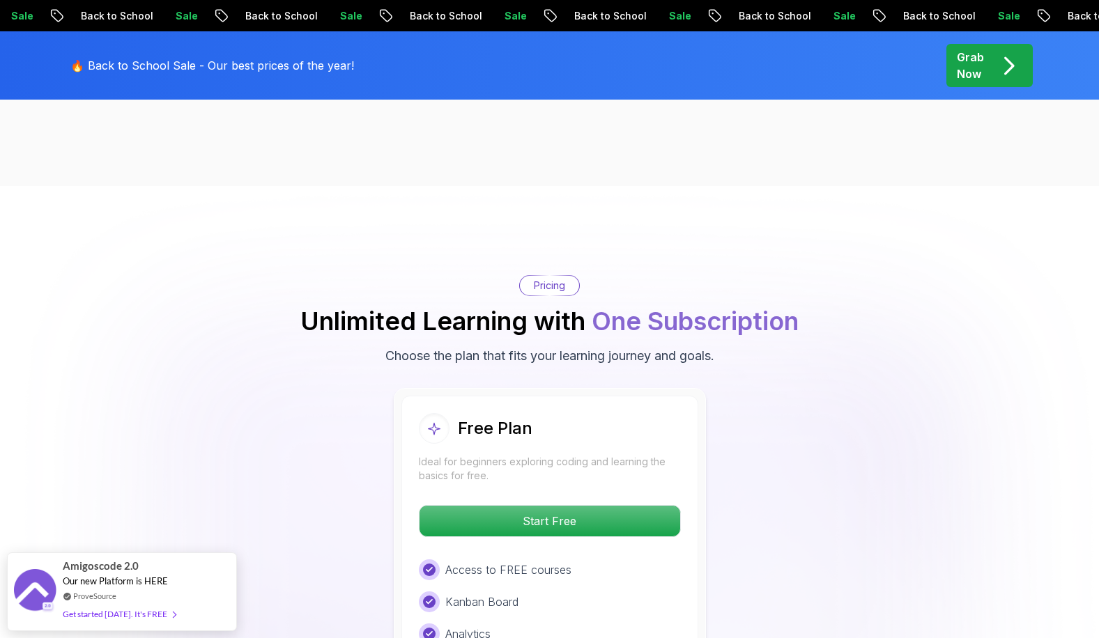
scroll to position [2770, 0]
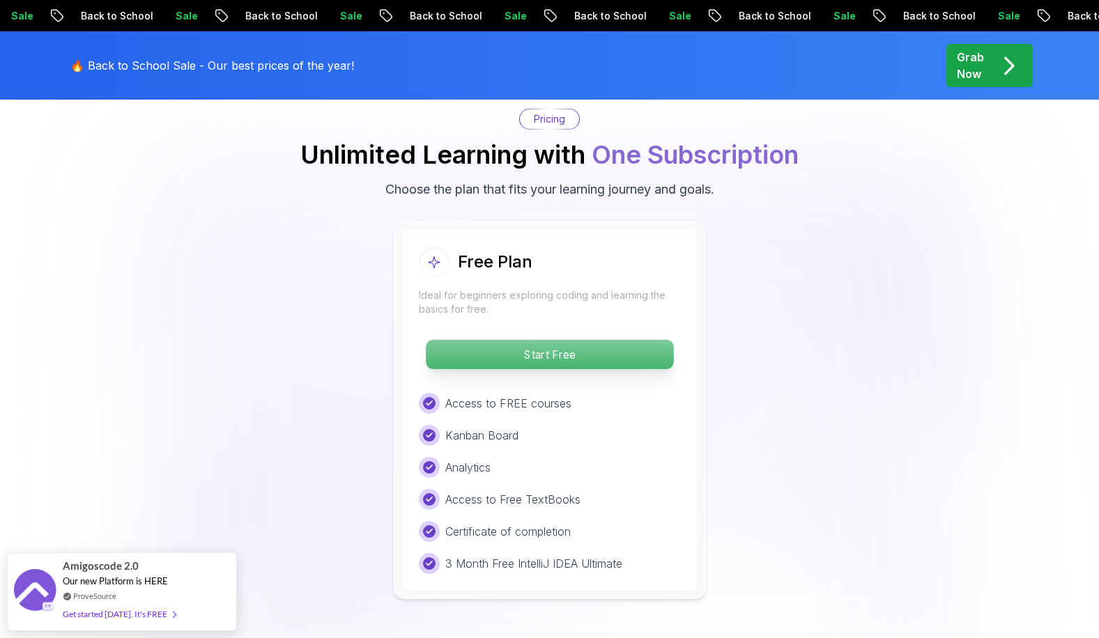
click at [565, 340] on p "Start Free" at bounding box center [549, 354] width 247 height 29
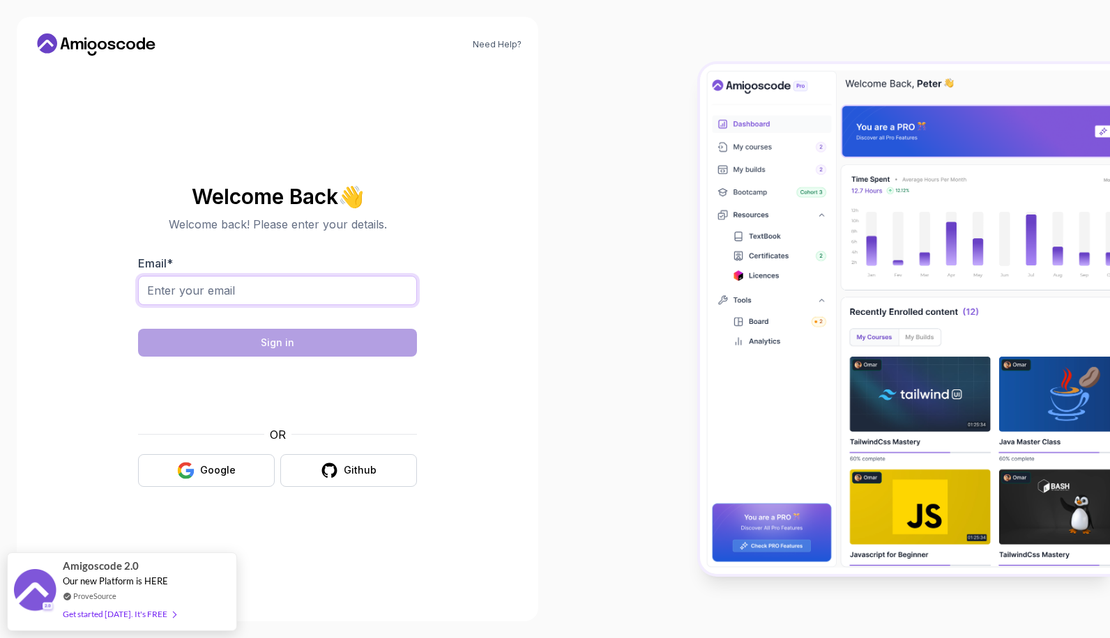
click at [321, 300] on input "Email *" at bounding box center [277, 290] width 279 height 29
type input "totiriro595@gmail.com"
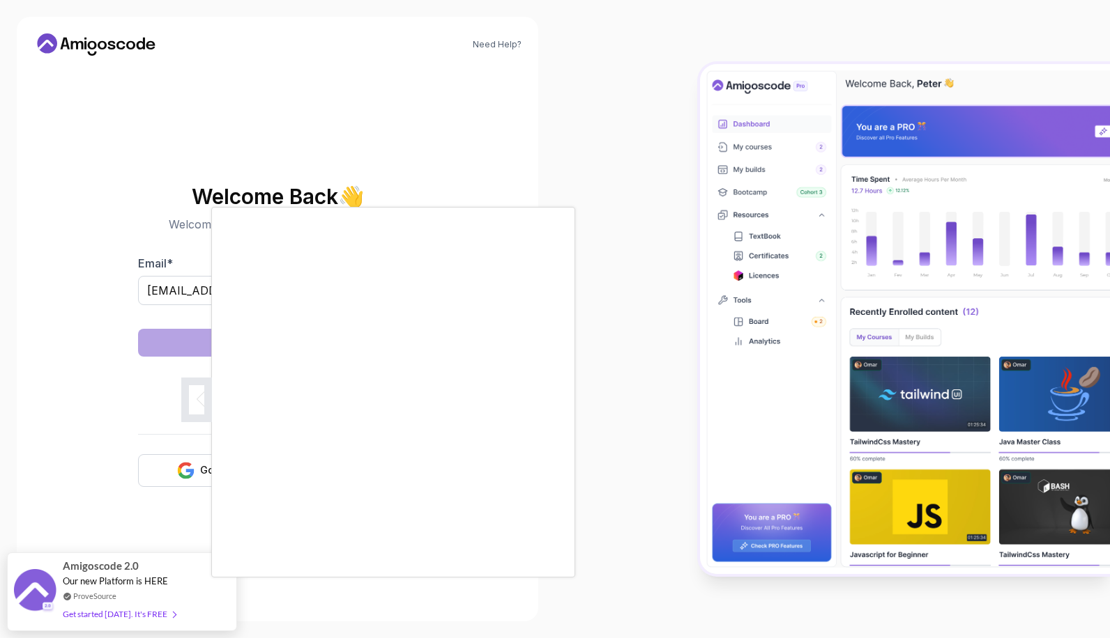
click at [211, 459] on div at bounding box center [555, 319] width 1110 height 638
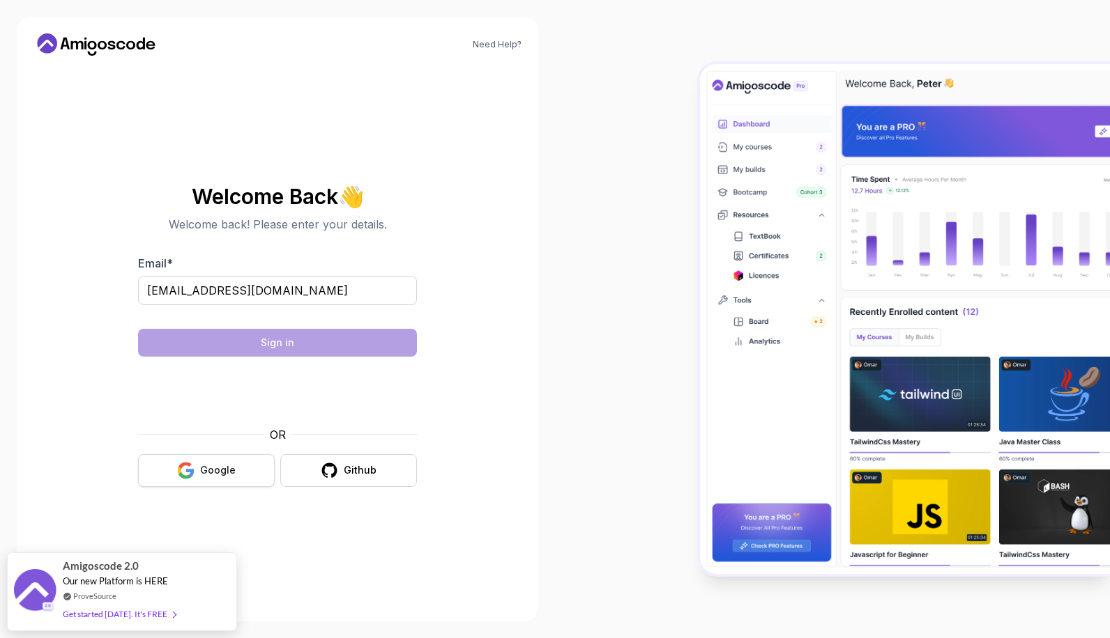
click at [197, 466] on button "Google" at bounding box center [206, 470] width 137 height 33
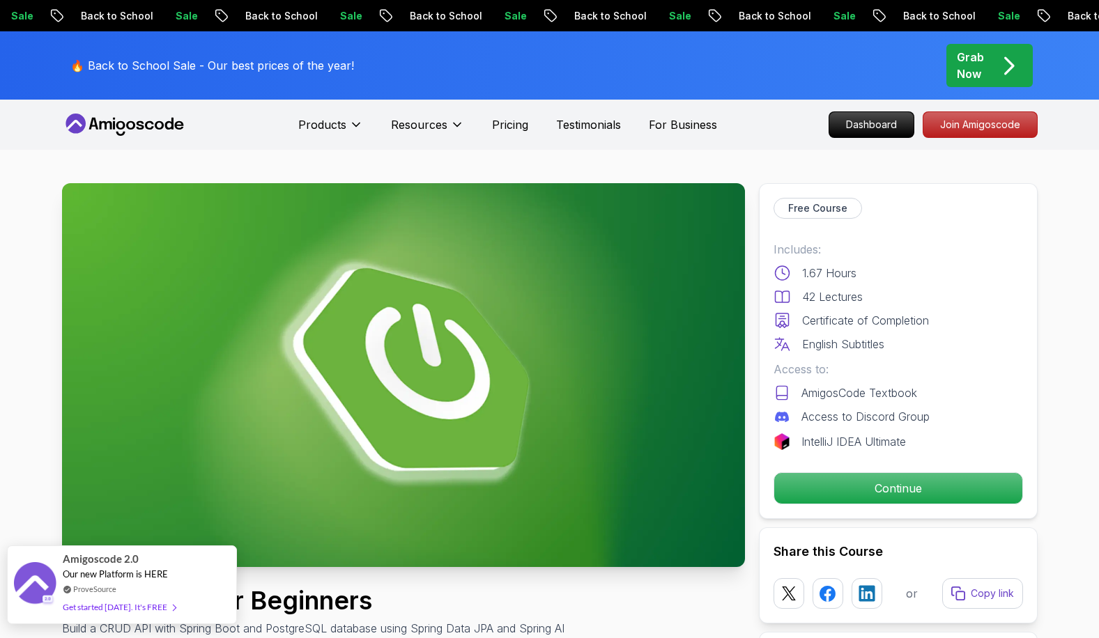
click at [137, 608] on div "Get started [DATE]. It's FREE" at bounding box center [119, 607] width 113 height 16
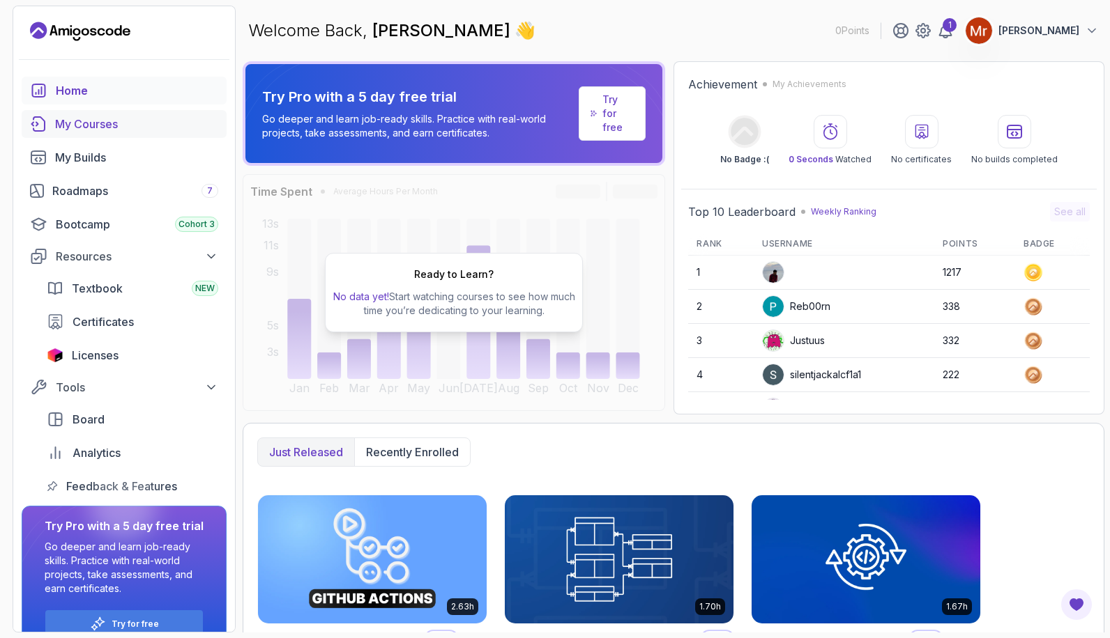
click at [94, 124] on div "My Courses" at bounding box center [136, 124] width 163 height 17
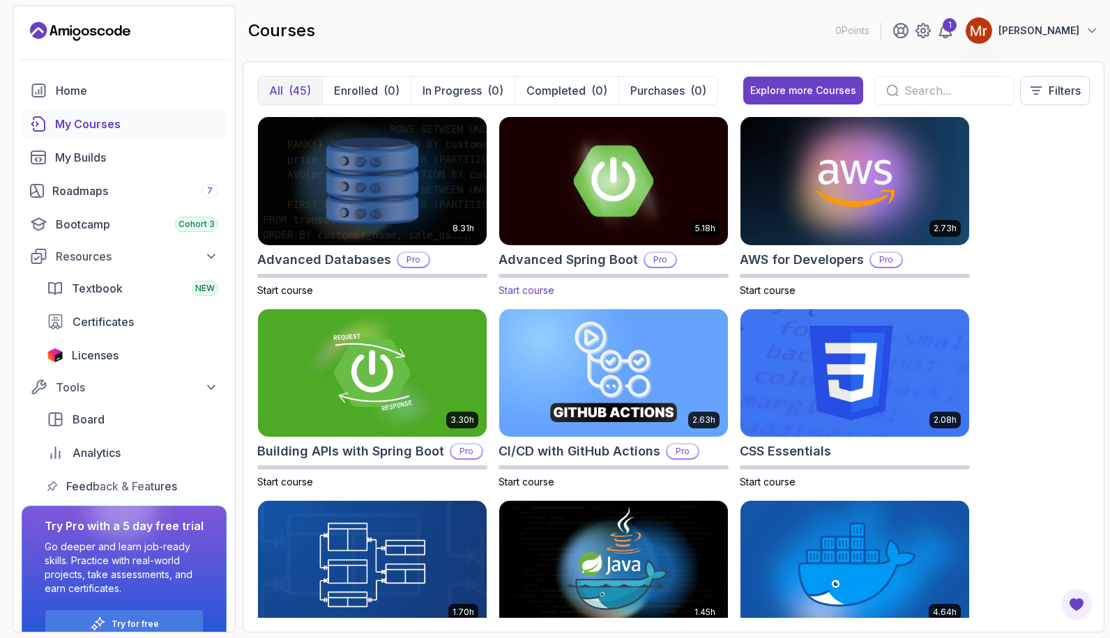
click at [593, 153] on img at bounding box center [613, 181] width 240 height 135
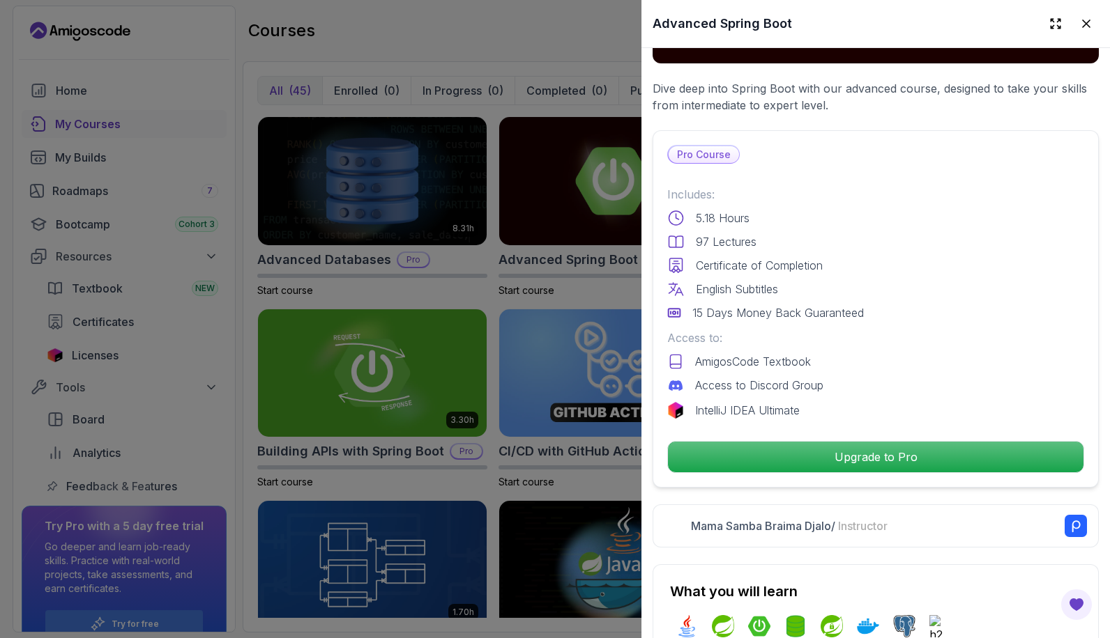
scroll to position [279, 0]
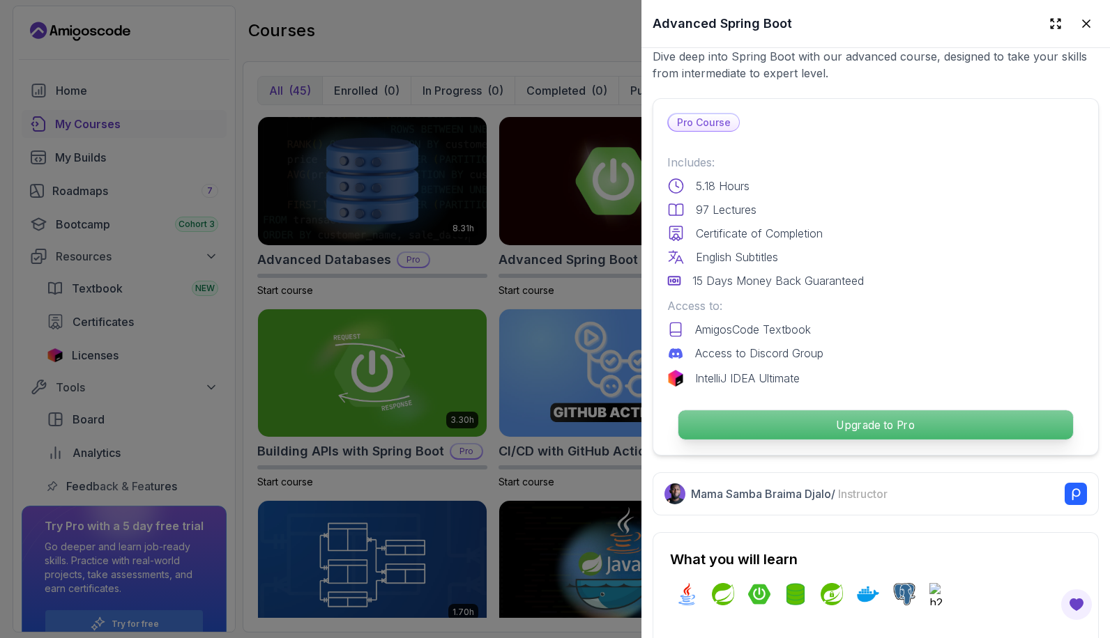
click at [859, 424] on p "Upgrade to Pro" at bounding box center [875, 425] width 394 height 29
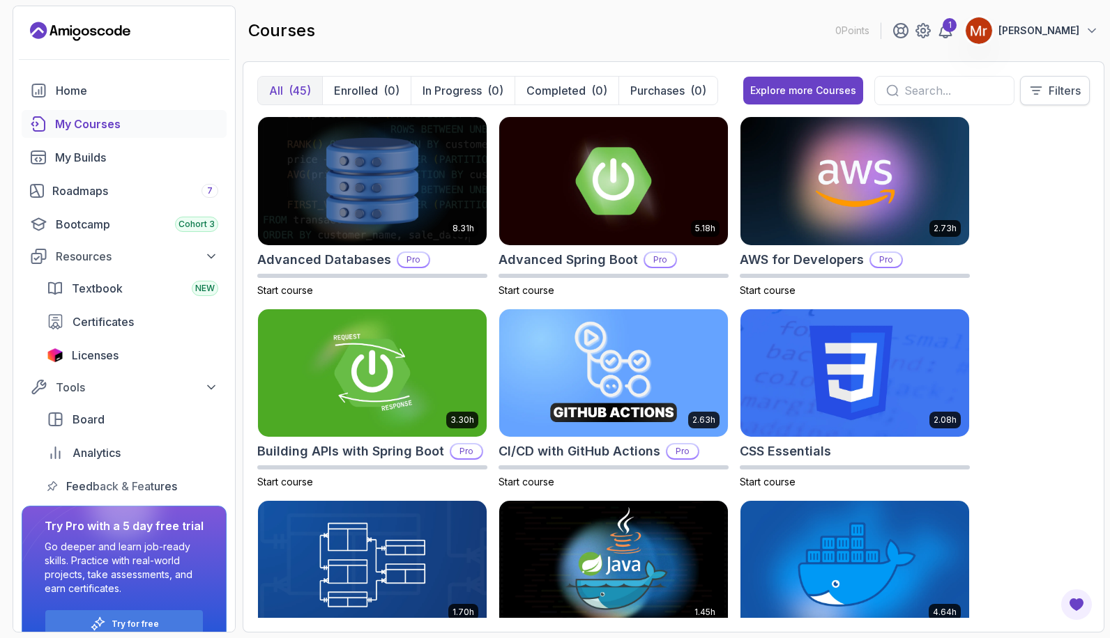
click at [1045, 98] on button "Filters" at bounding box center [1055, 90] width 70 height 29
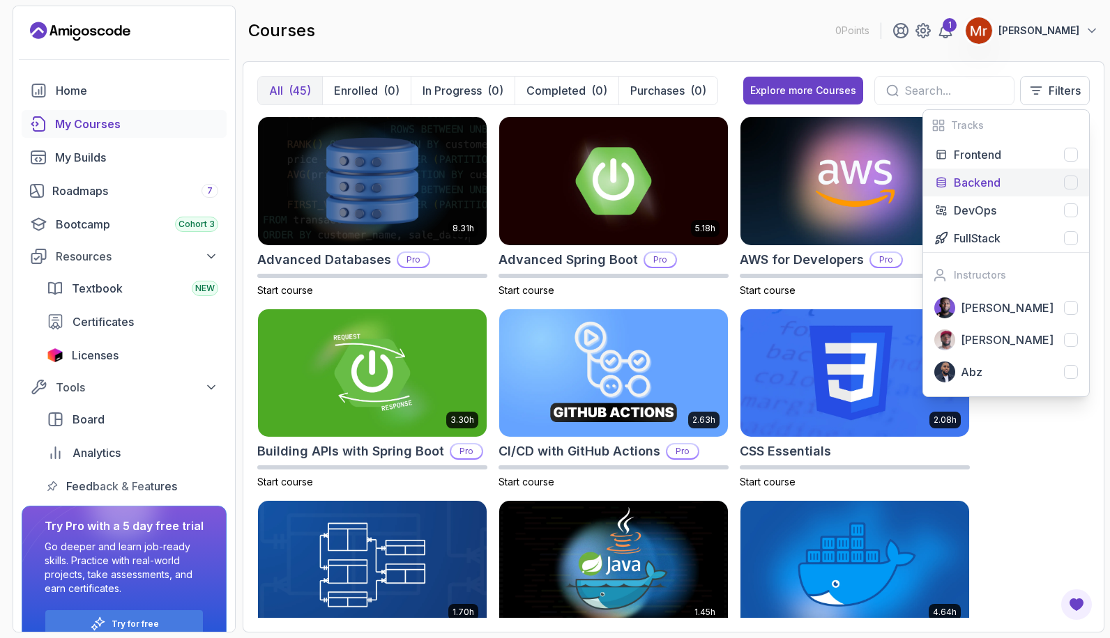
click at [1066, 183] on div at bounding box center [1071, 183] width 14 height 14
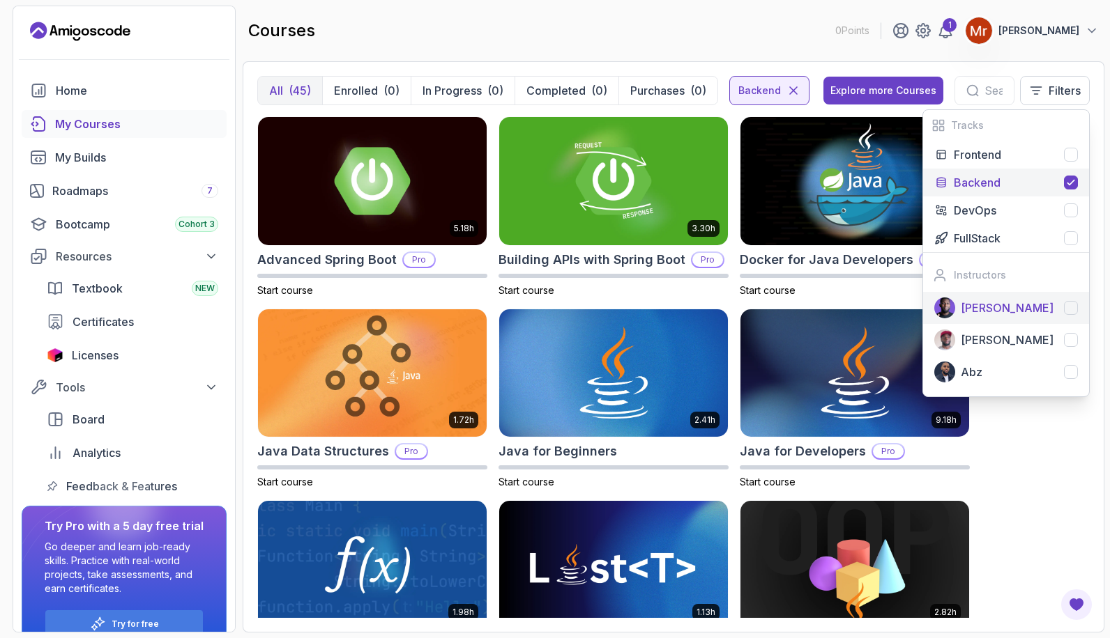
click at [1052, 301] on div "[PERSON_NAME]" at bounding box center [1018, 308] width 117 height 17
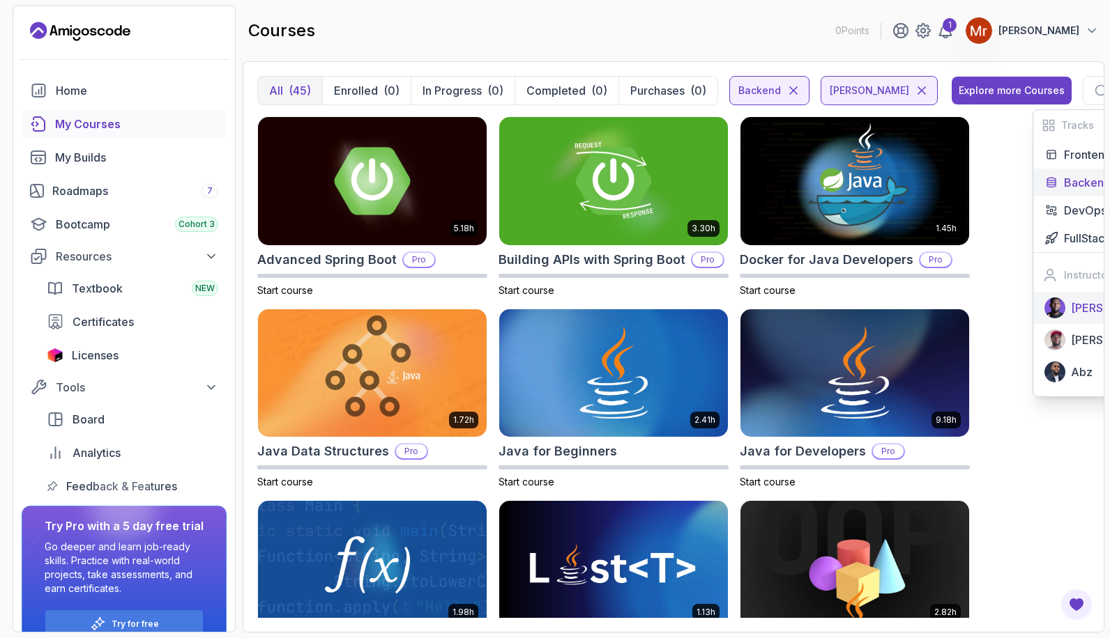
click at [983, 305] on div "5.18h Advanced Spring Boot Pro Start course 3.30h Building APIs with Spring Boo…" at bounding box center [673, 367] width 832 height 502
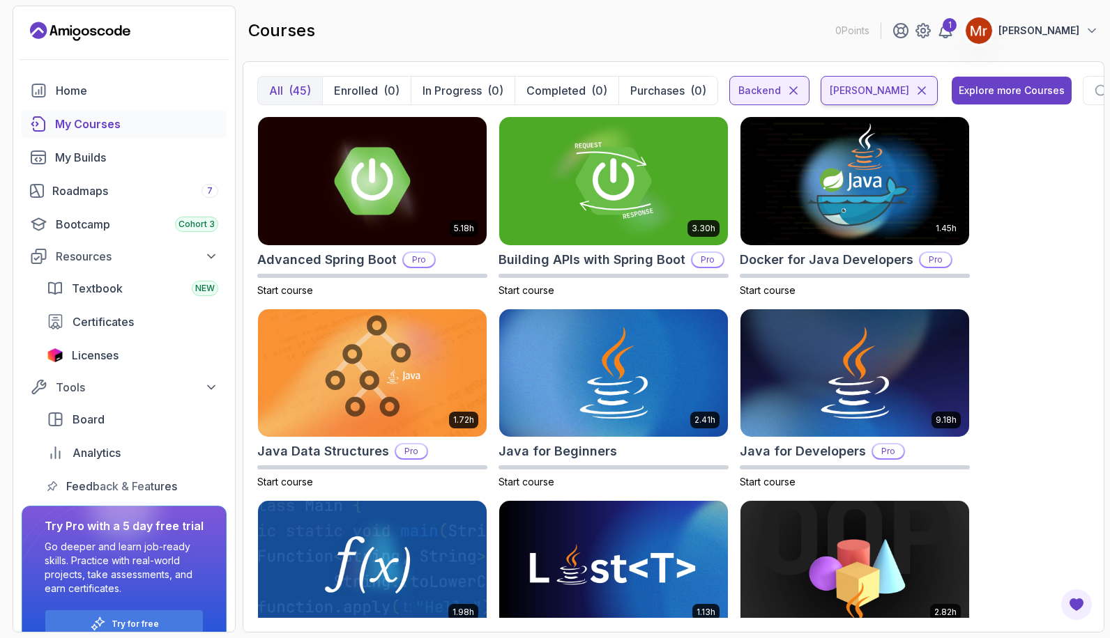
click at [914, 91] on icon at bounding box center [921, 91] width 14 height 14
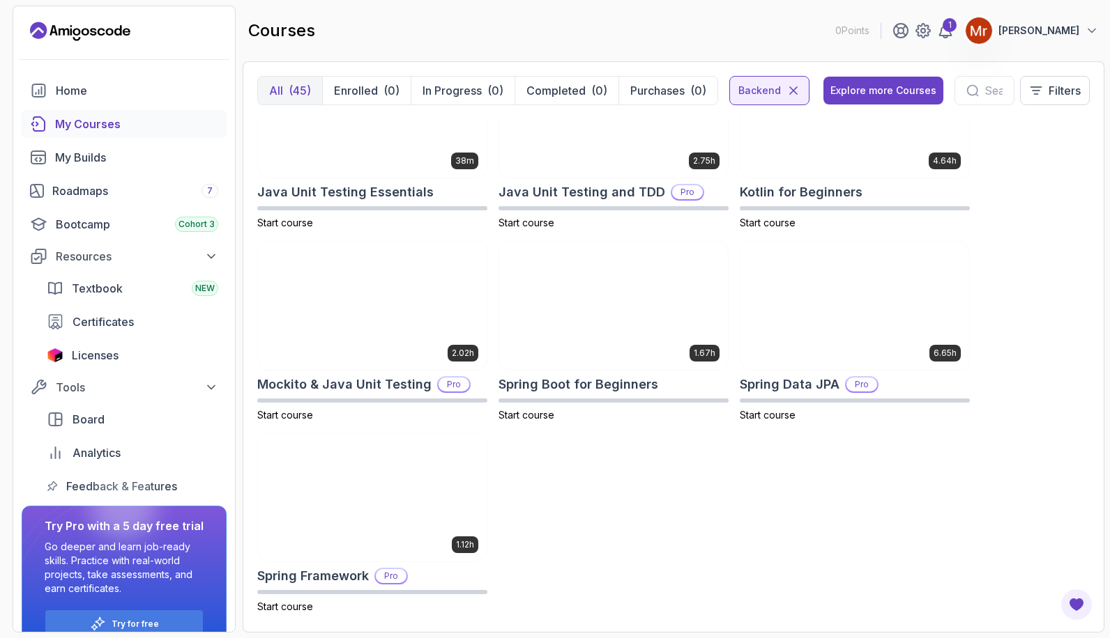
scroll to position [848, 0]
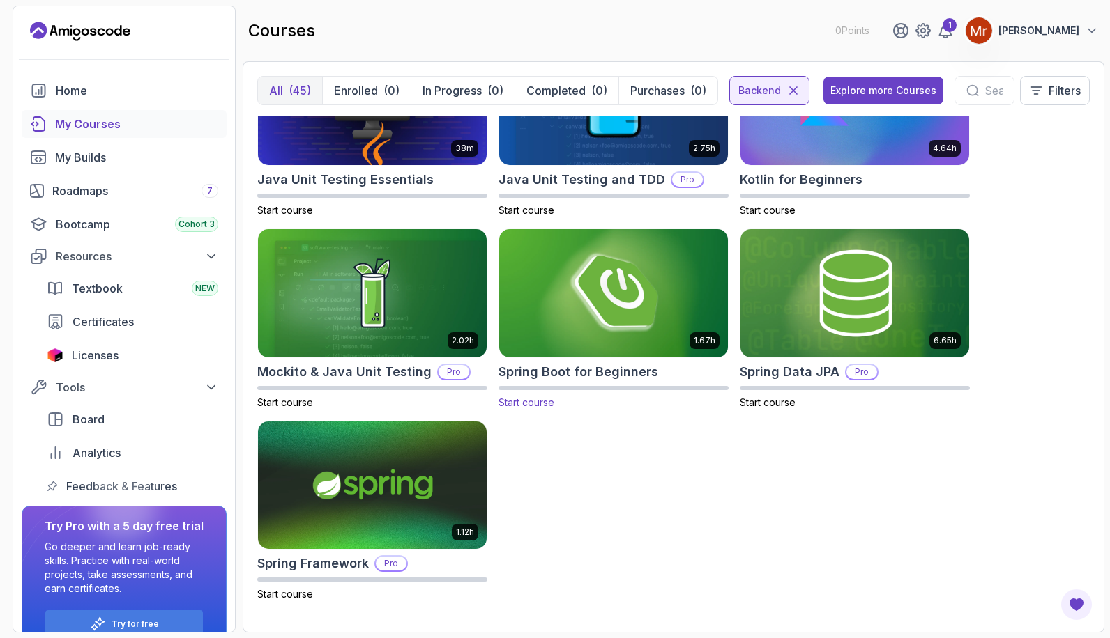
click at [631, 314] on img at bounding box center [613, 294] width 240 height 135
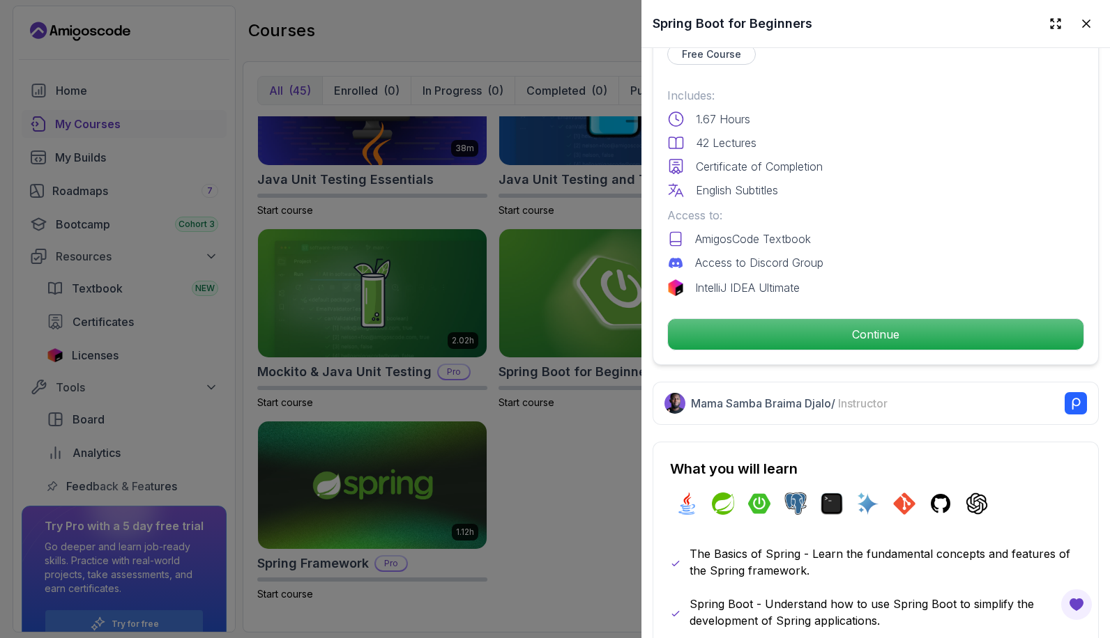
scroll to position [348, 0]
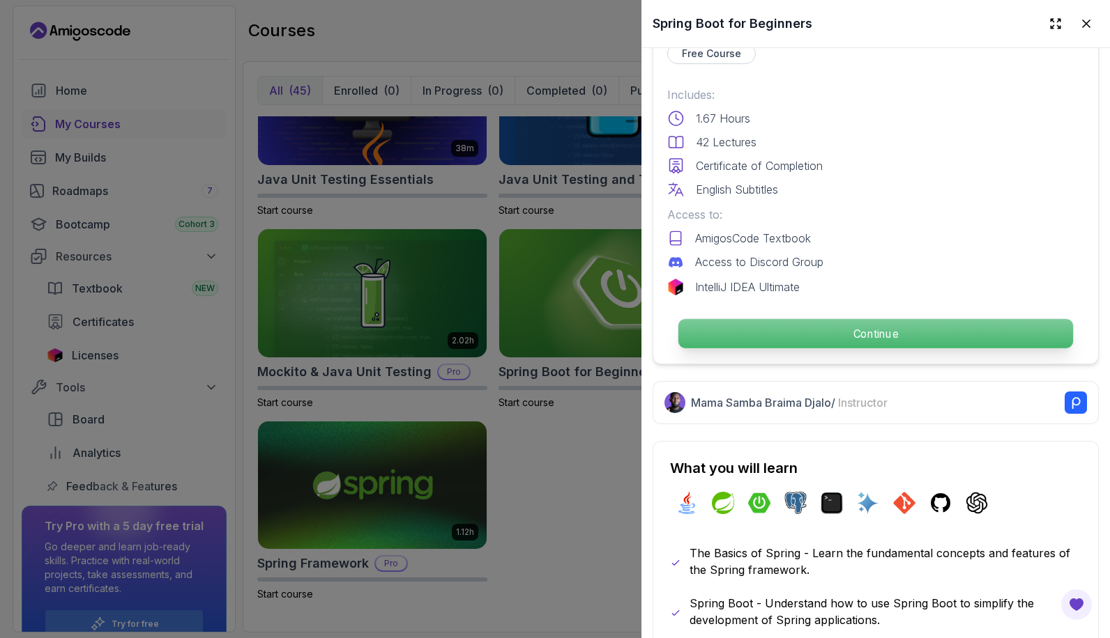
click at [864, 333] on p "Continue" at bounding box center [875, 333] width 394 height 29
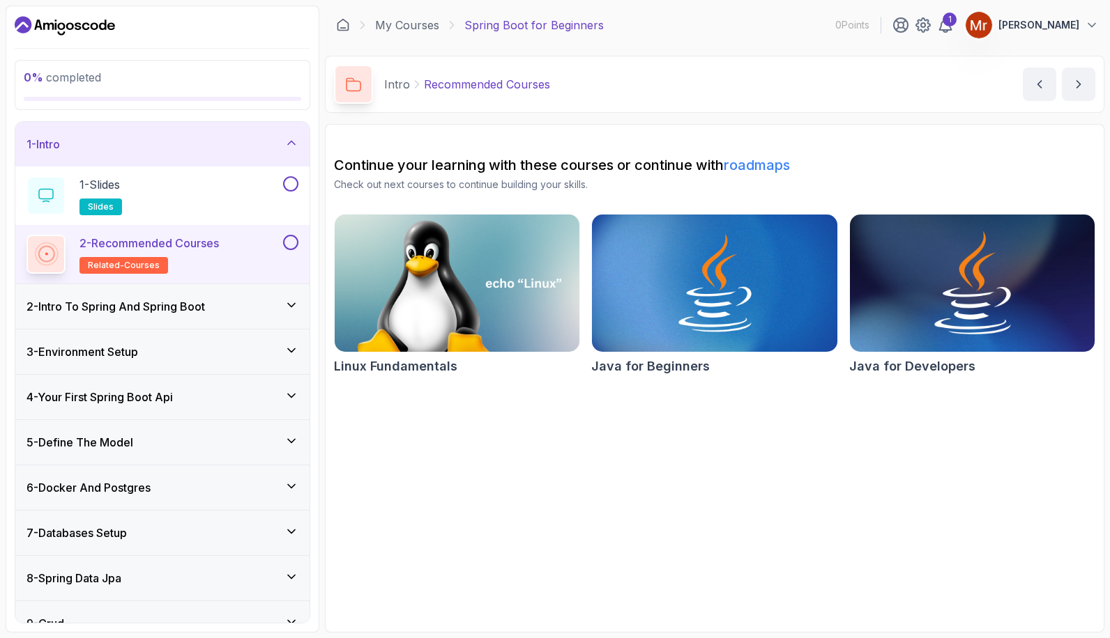
click at [1020, 307] on img at bounding box center [971, 283] width 257 height 144
click at [156, 300] on h3 "2 - Intro To Spring And Spring Boot" at bounding box center [115, 306] width 178 height 17
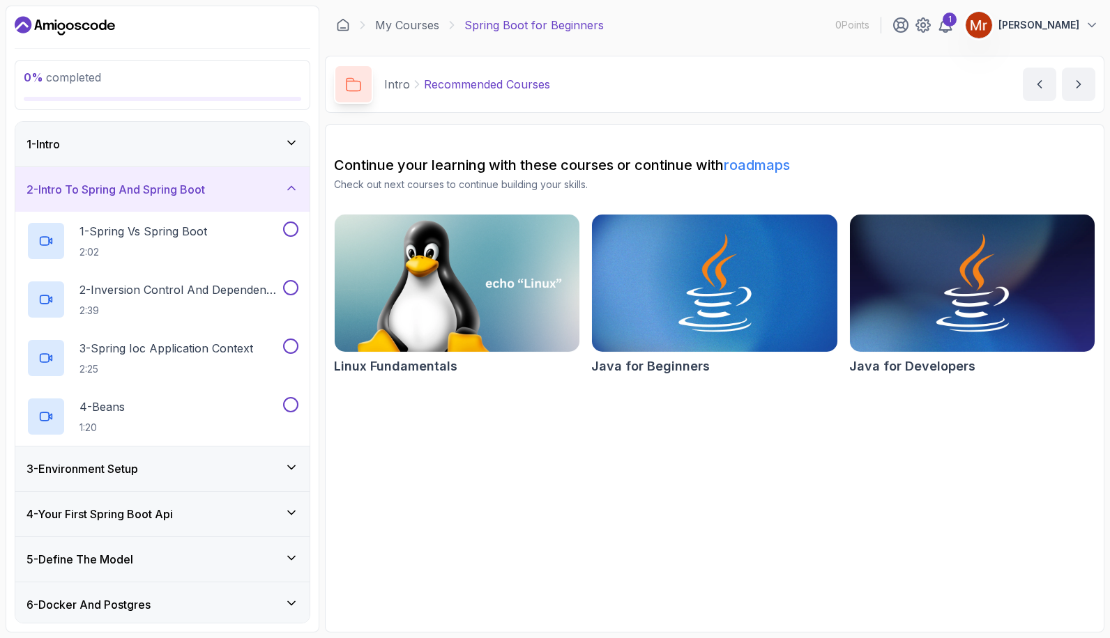
click at [201, 184] on h3 "2 - Intro To Spring And Spring Boot" at bounding box center [115, 189] width 178 height 17
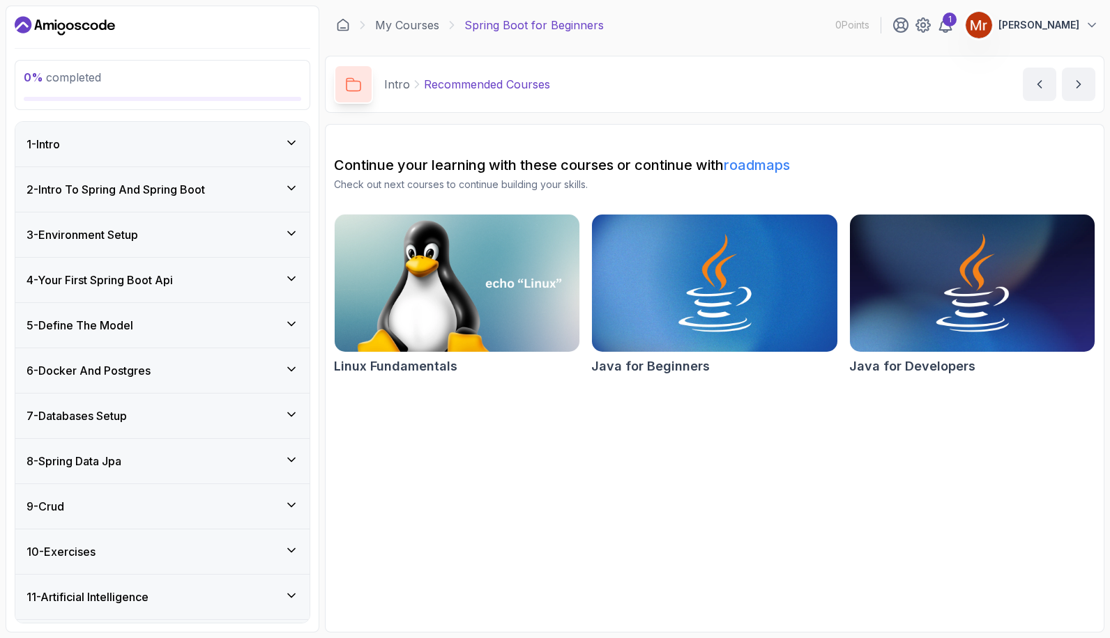
click at [210, 136] on div "1 - Intro" at bounding box center [162, 144] width 272 height 17
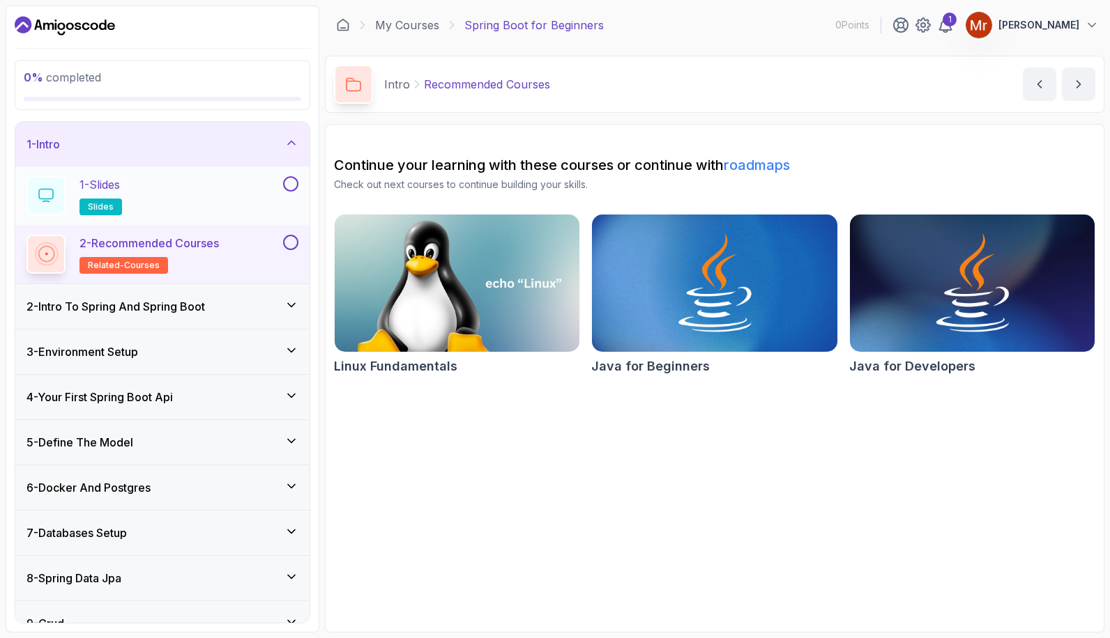
click at [204, 199] on div "1 - Slides slides" at bounding box center [153, 195] width 254 height 39
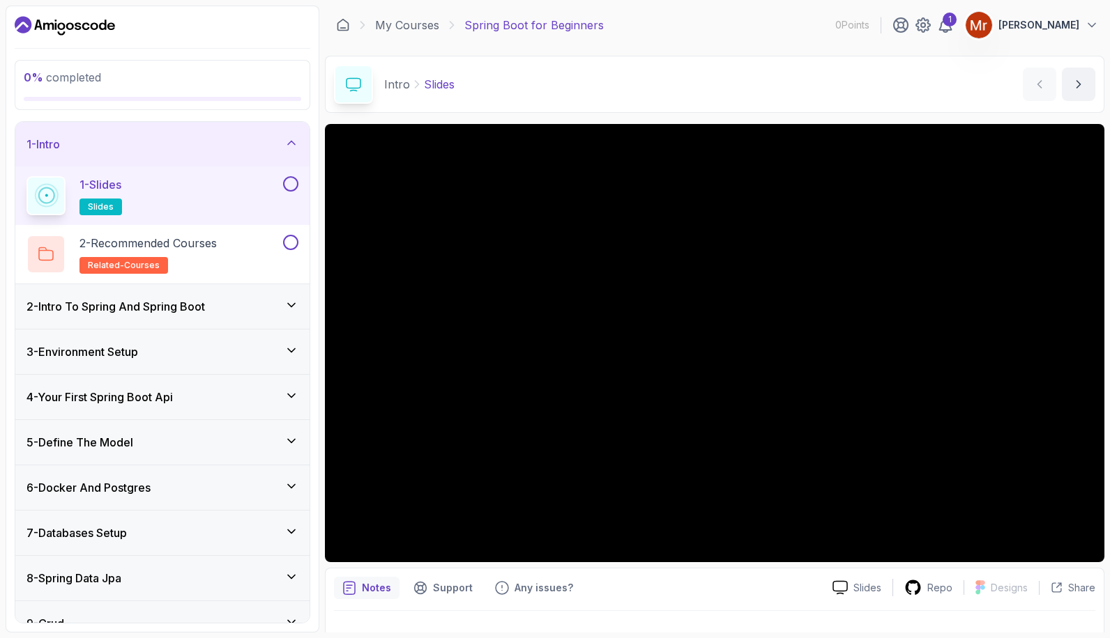
click at [105, 293] on div "2 - Intro To Spring And Spring Boot" at bounding box center [162, 306] width 294 height 45
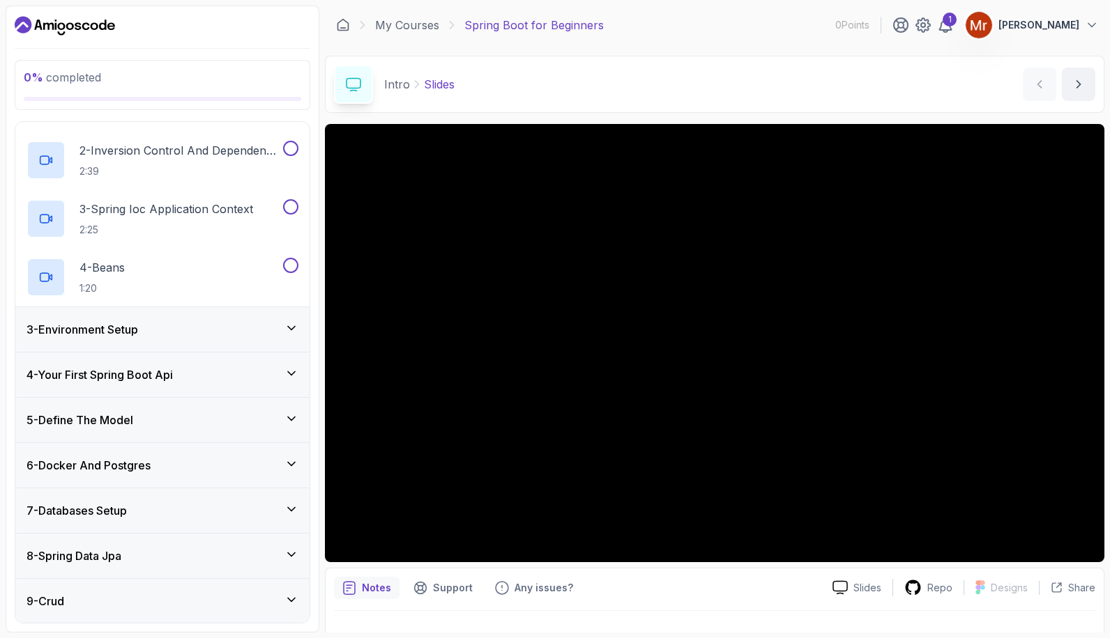
click at [218, 329] on div "3 - Environment Setup" at bounding box center [162, 329] width 272 height 17
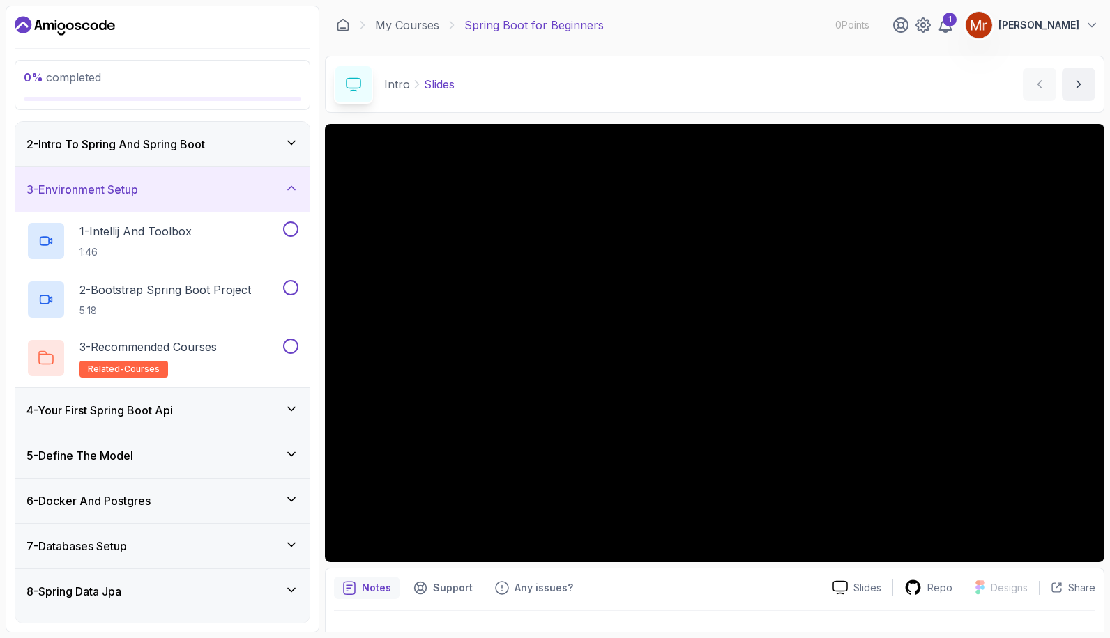
scroll to position [70, 0]
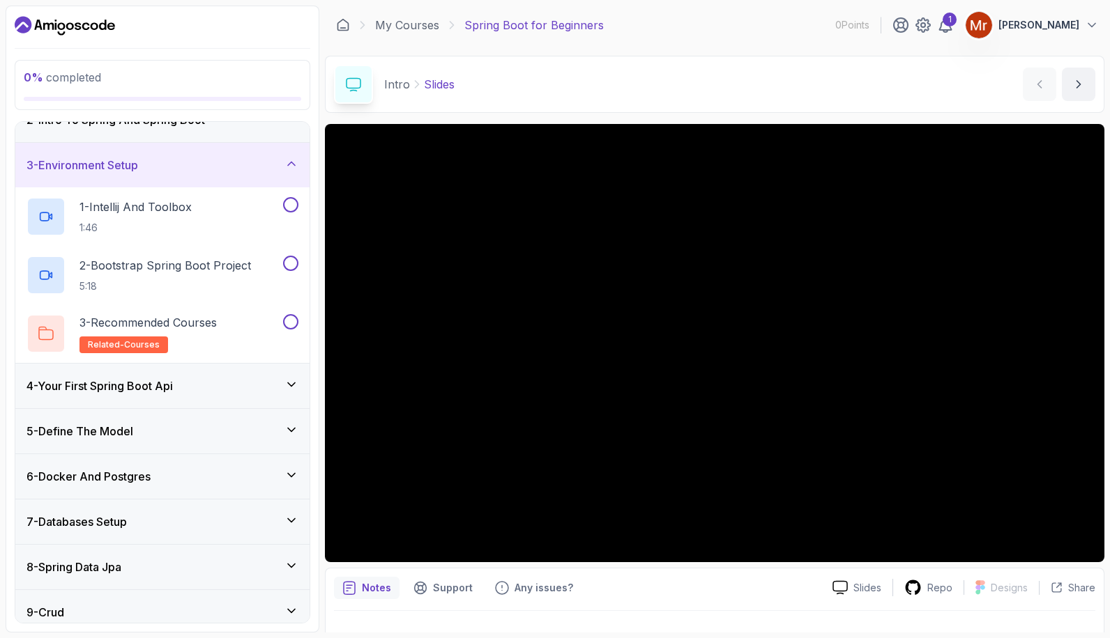
click at [209, 380] on div "4 - Your First Spring Boot Api" at bounding box center [162, 386] width 272 height 17
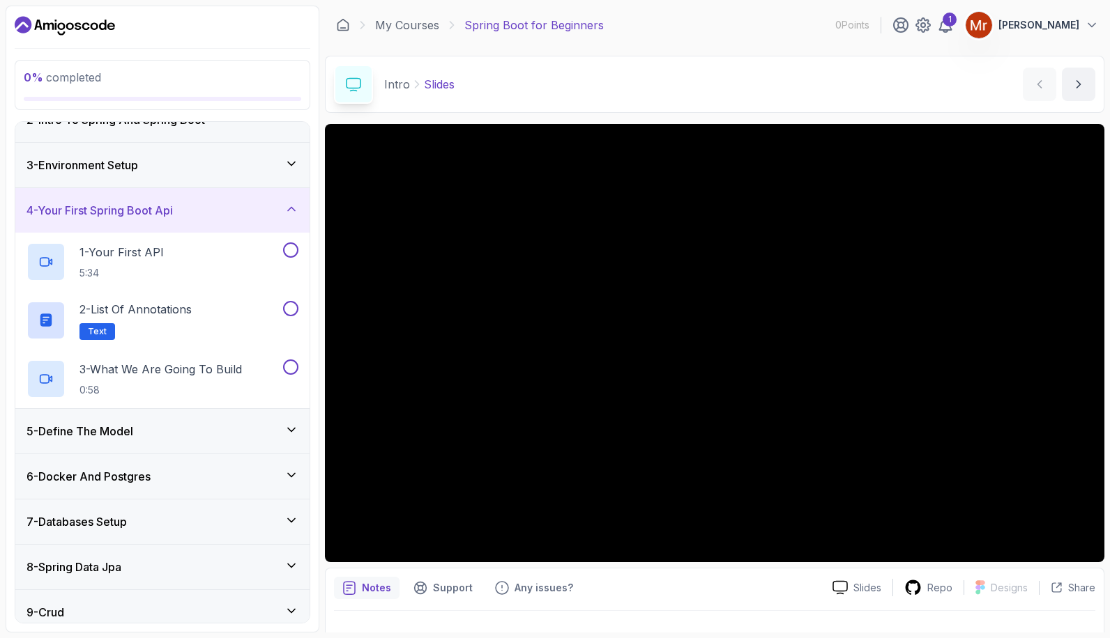
click at [196, 433] on div "5 - Define The Model" at bounding box center [162, 431] width 272 height 17
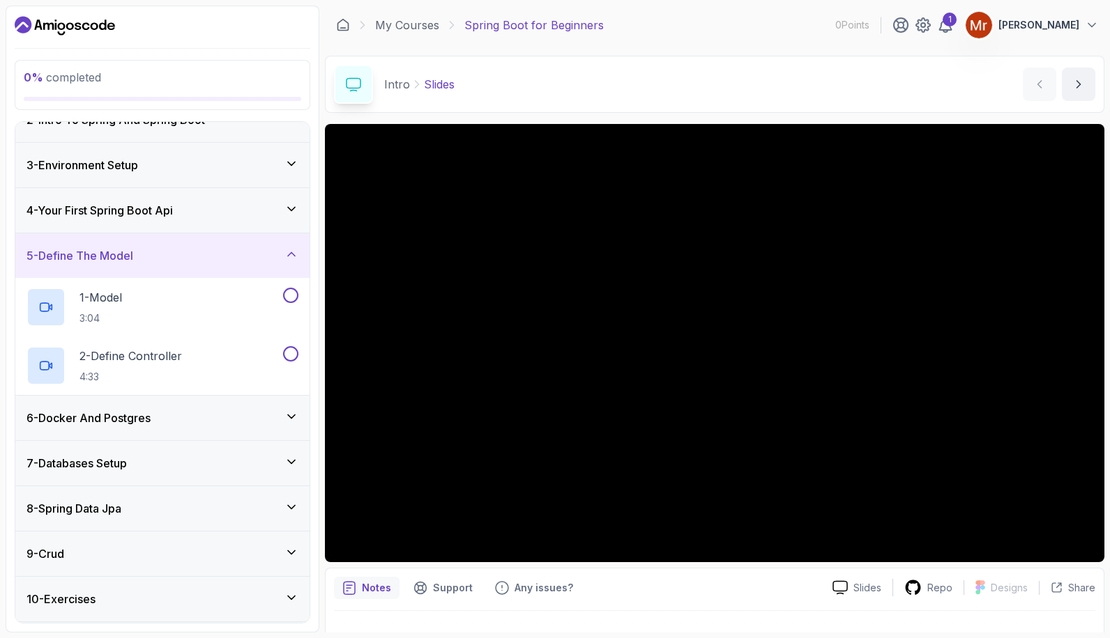
click at [197, 419] on div "6 - Docker And Postgres" at bounding box center [162, 418] width 272 height 17
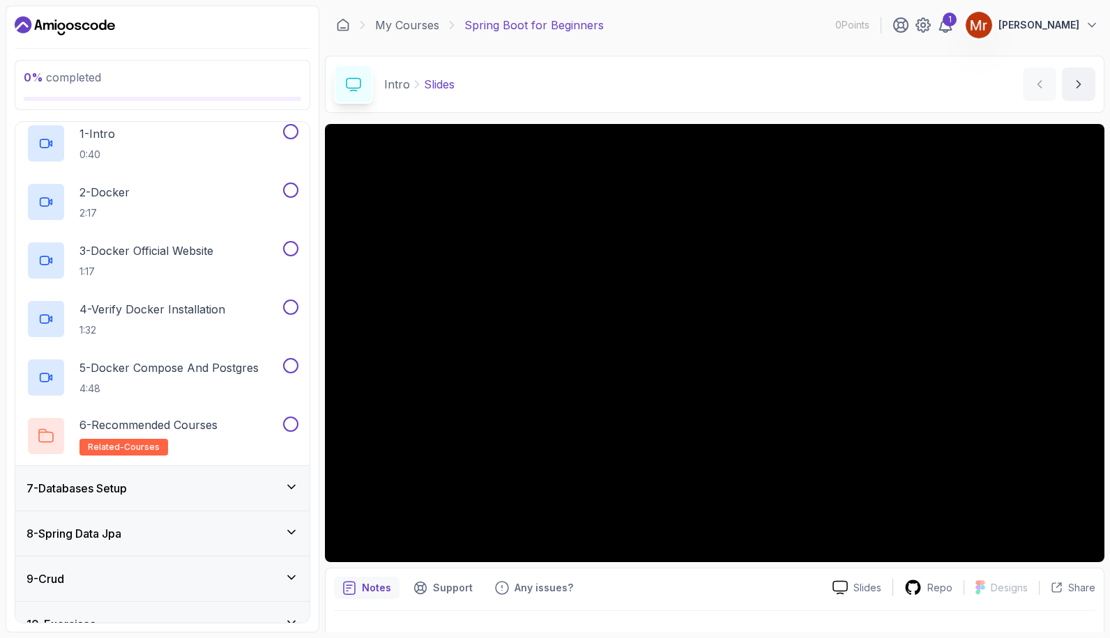
click at [198, 478] on div "7 - Databases Setup" at bounding box center [162, 488] width 294 height 45
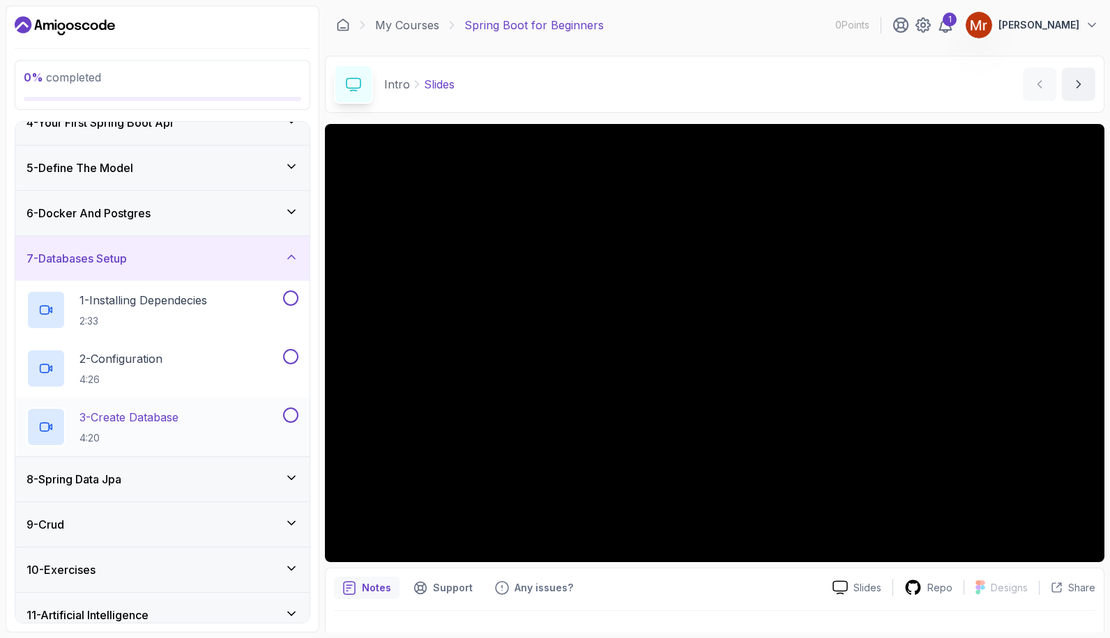
scroll to position [181, 0]
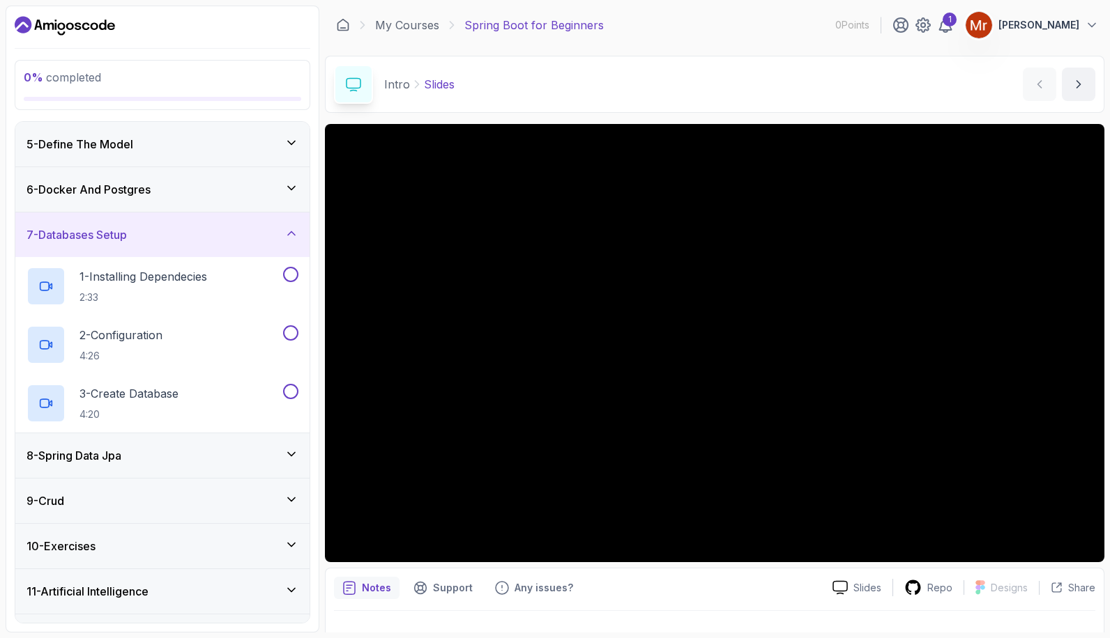
click at [170, 457] on div "8 - Spring Data Jpa" at bounding box center [162, 455] width 272 height 17
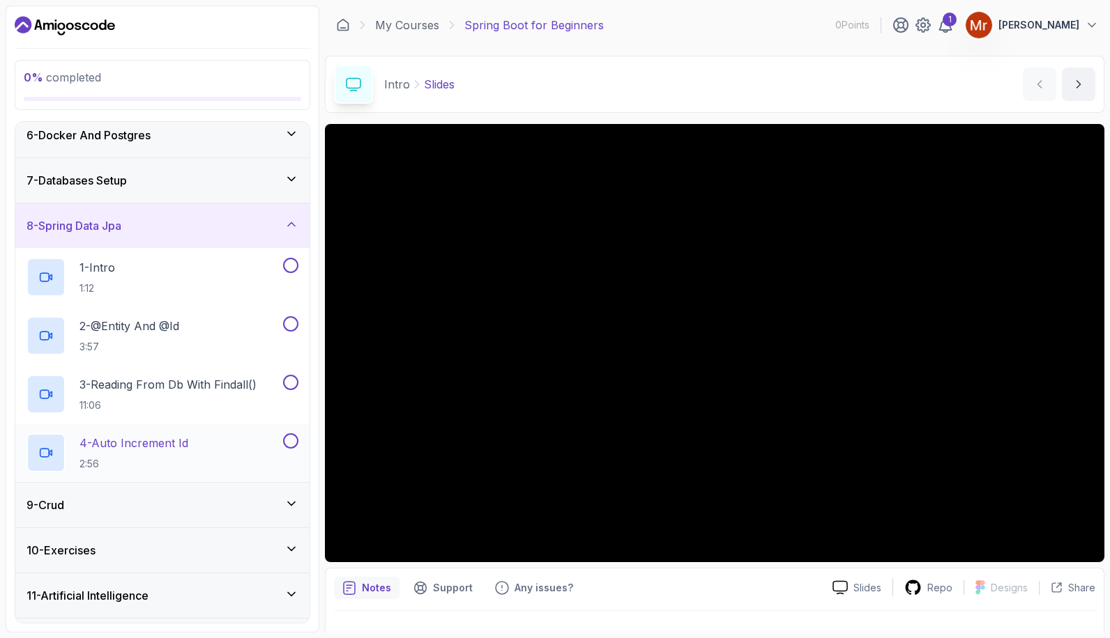
scroll to position [251, 0]
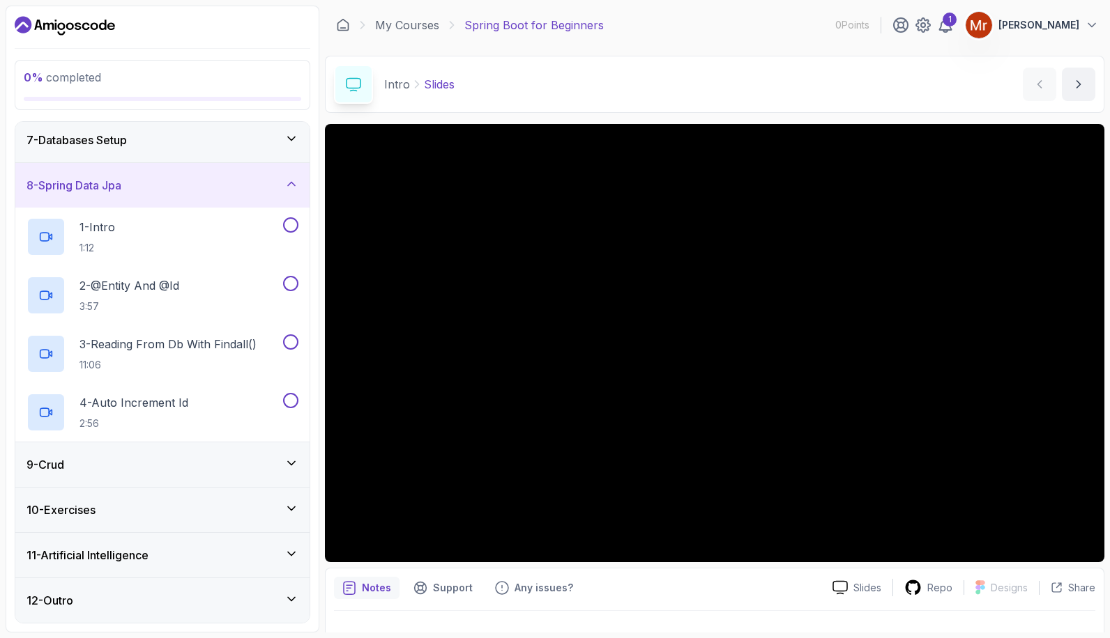
click at [181, 462] on div "9 - Crud" at bounding box center [162, 465] width 272 height 17
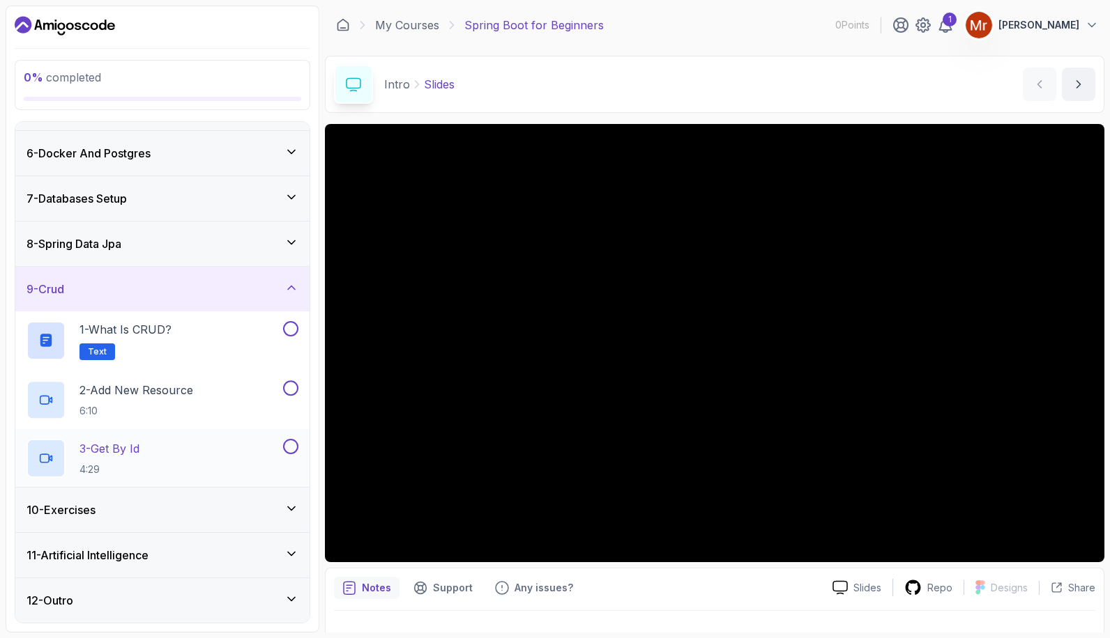
scroll to position [217, 0]
click at [163, 507] on div "10 - Exercises" at bounding box center [162, 510] width 272 height 17
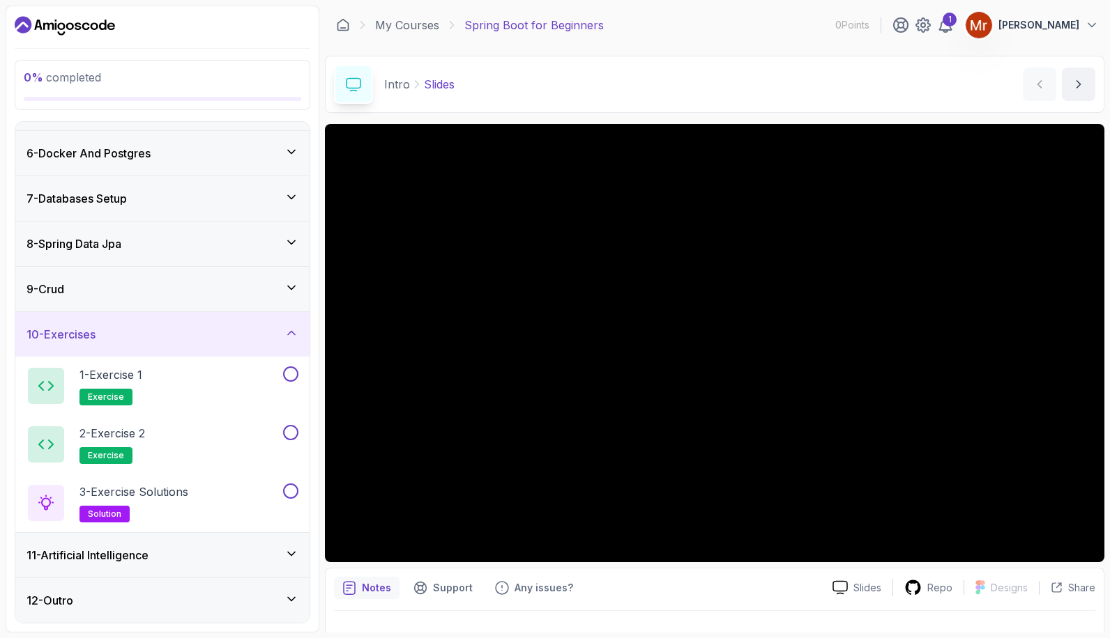
click at [182, 549] on div "11 - Artificial Intelligence" at bounding box center [162, 555] width 272 height 17
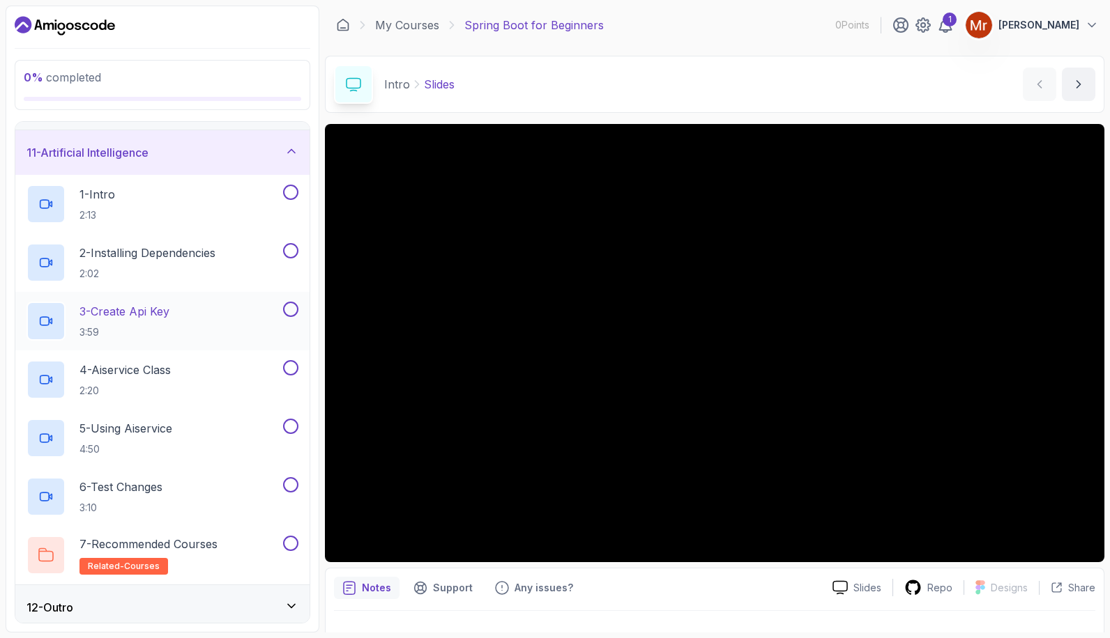
scroll to position [452, 0]
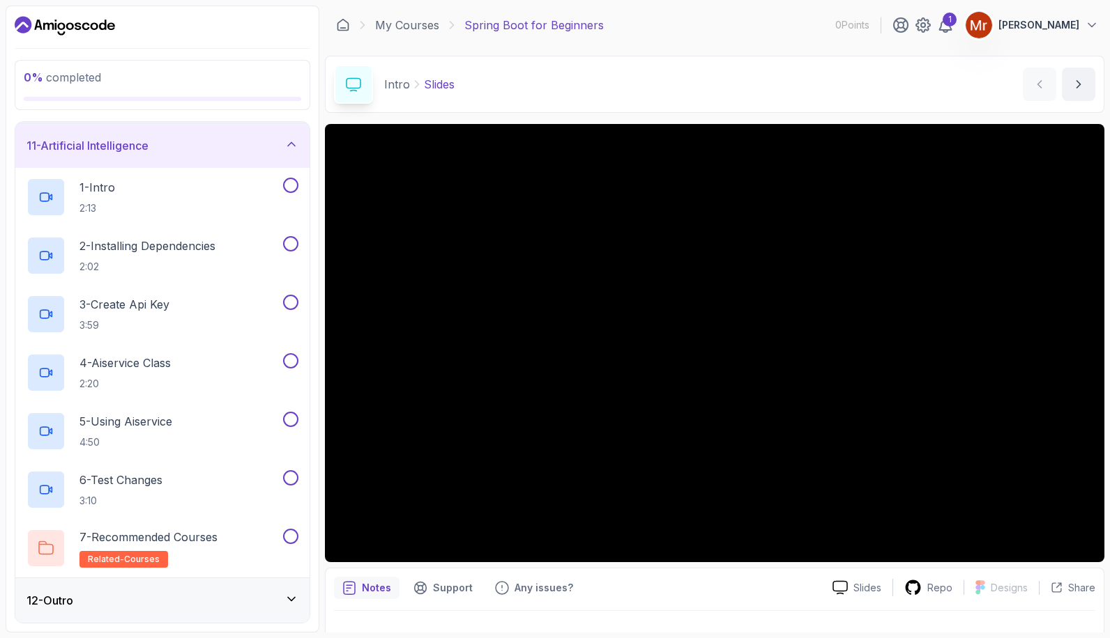
click at [175, 600] on div "12 - Outro" at bounding box center [162, 600] width 272 height 17
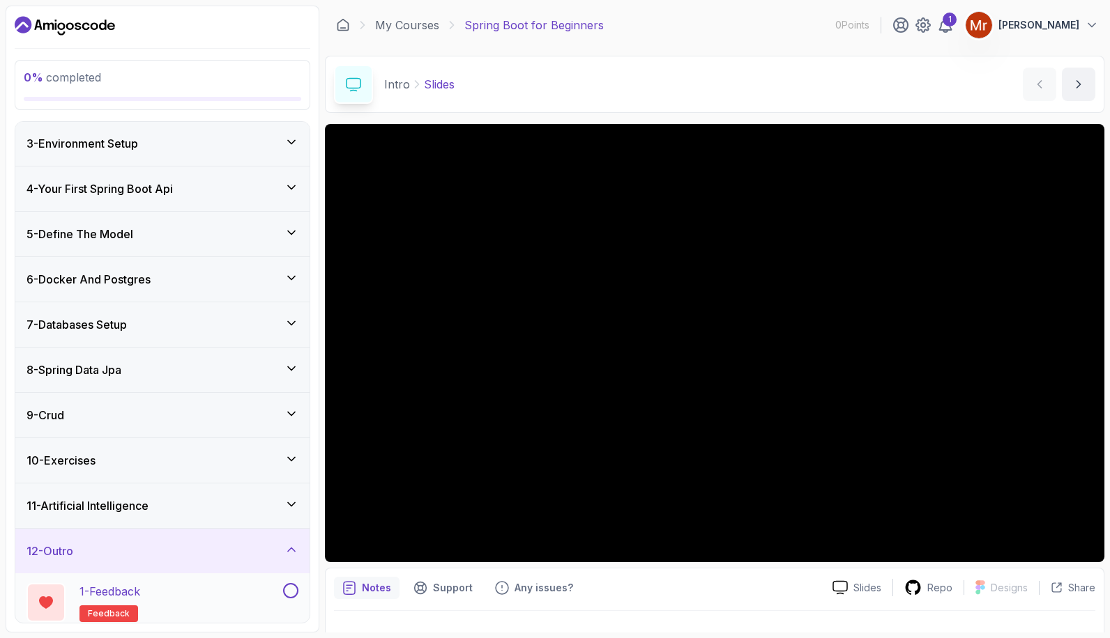
scroll to position [0, 0]
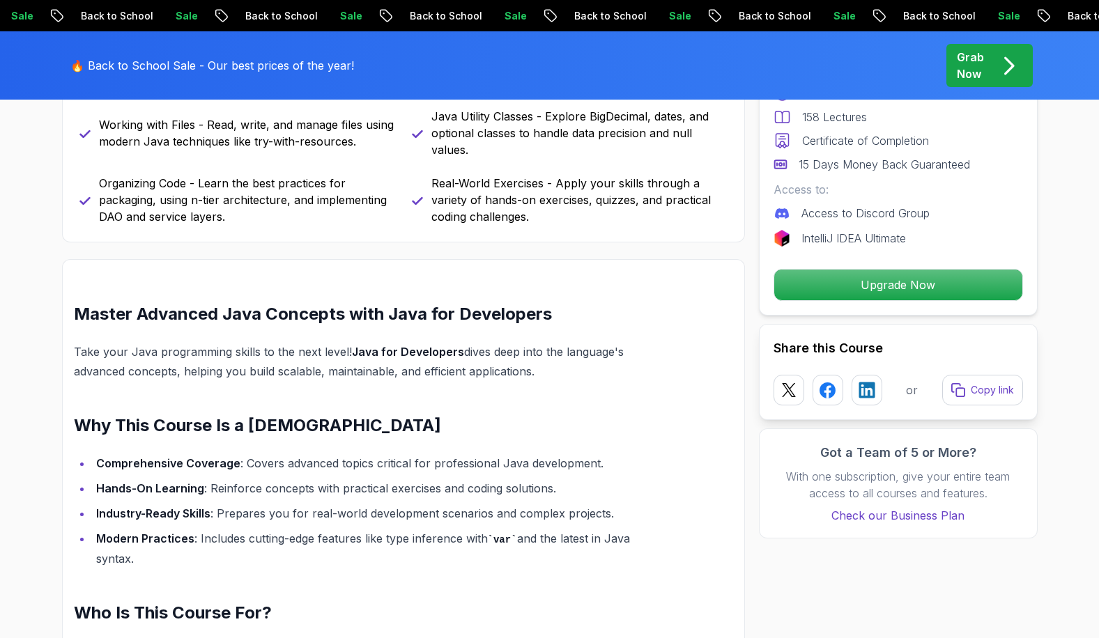
scroll to position [906, 0]
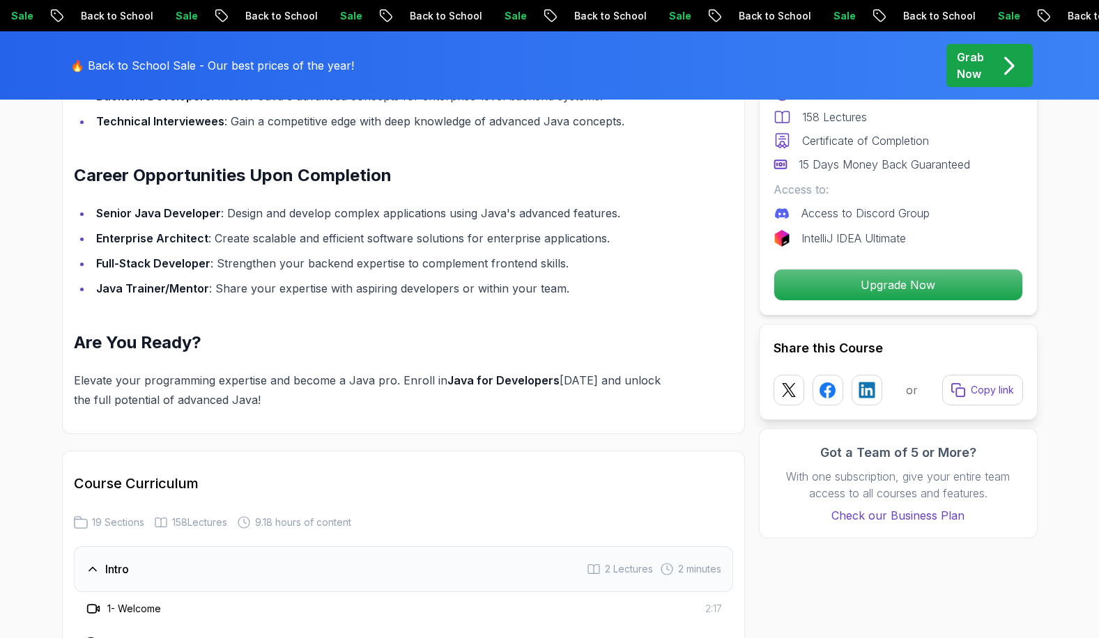
scroll to position [1464, 0]
